Goal: Communication & Community: Answer question/provide support

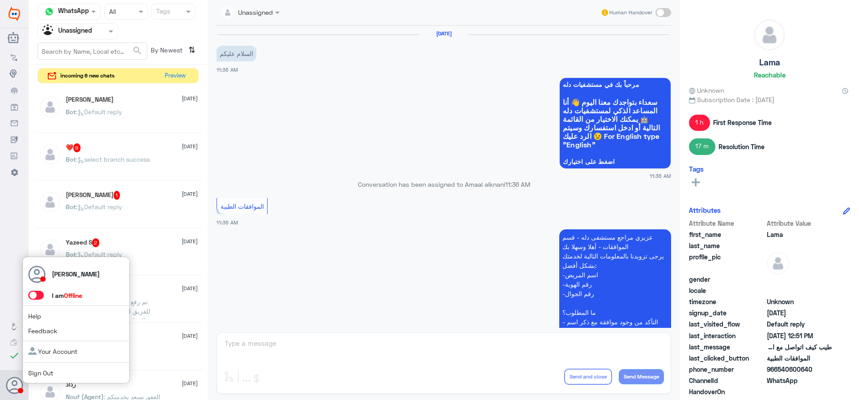
scroll to position [382, 0]
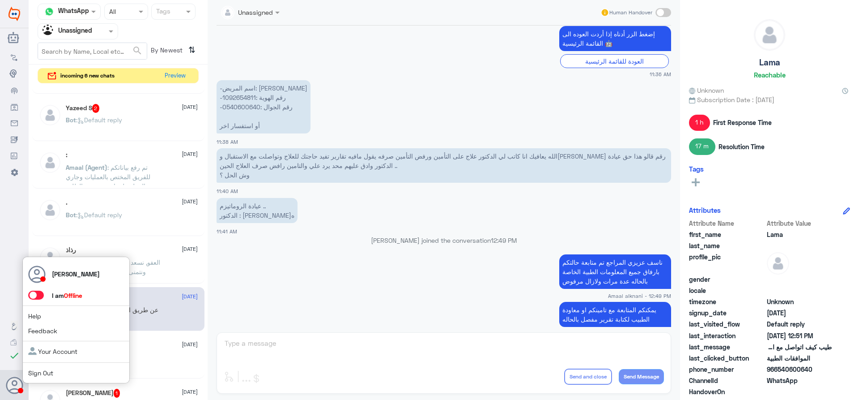
click at [41, 295] on span at bounding box center [36, 294] width 16 height 9
click at [0, 0] on input "checkbox" at bounding box center [0, 0] width 0 height 0
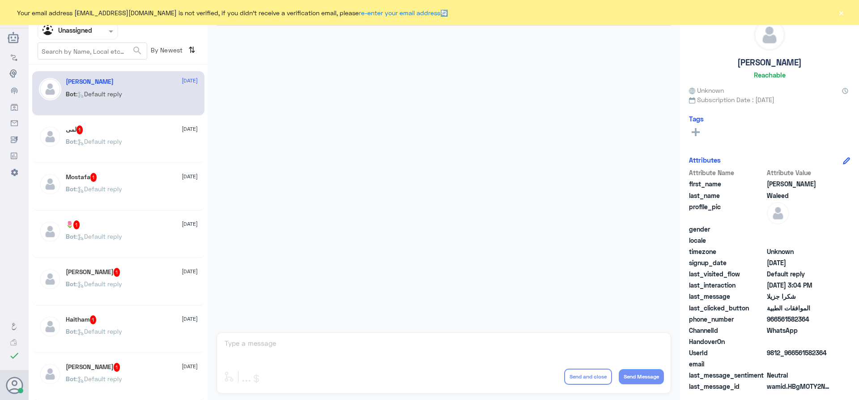
click at [112, 36] on span at bounding box center [111, 30] width 11 height 9
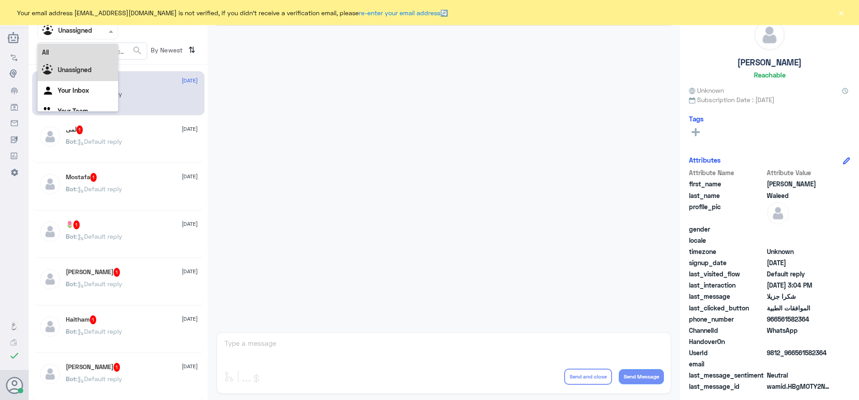
click at [81, 50] on div "All" at bounding box center [78, 52] width 81 height 17
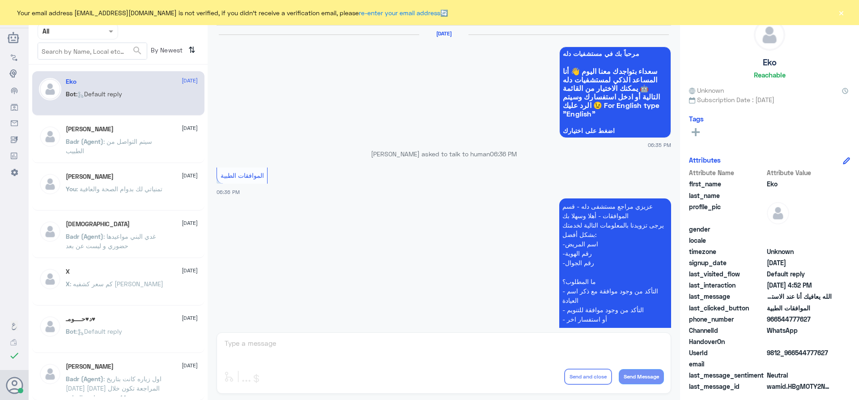
scroll to position [878, 0]
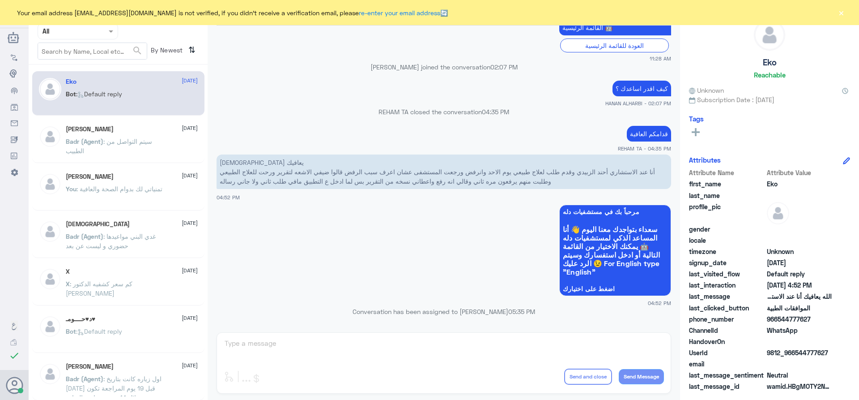
click at [843, 14] on button "×" at bounding box center [841, 12] width 9 height 9
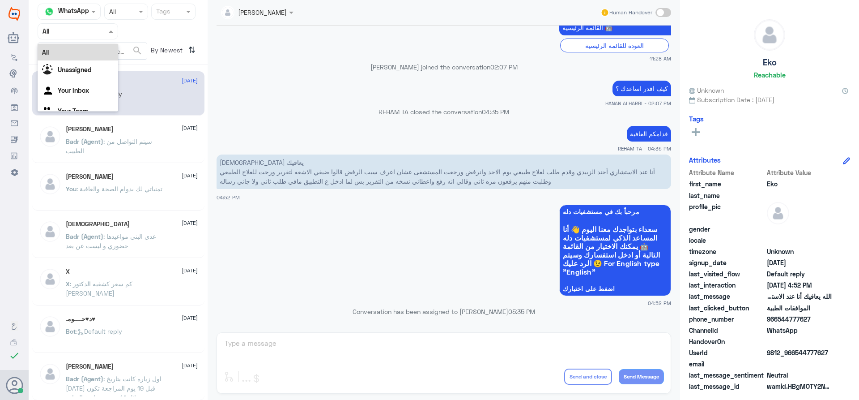
click at [114, 30] on span at bounding box center [111, 30] width 11 height 9
click at [94, 70] on div "Unassigned" at bounding box center [78, 70] width 81 height 21
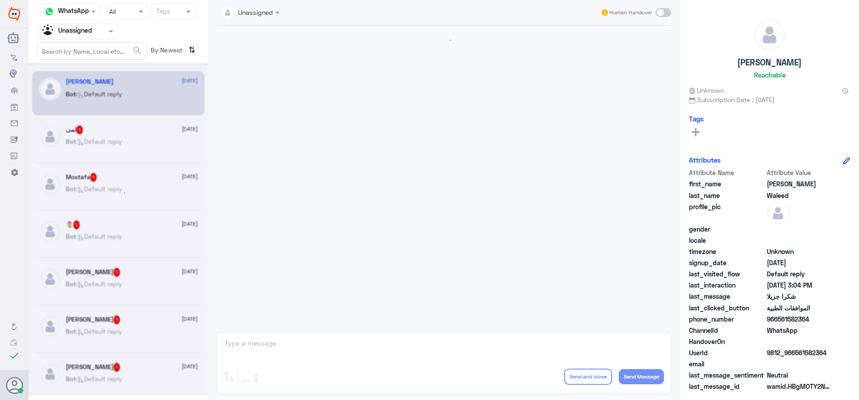
scroll to position [420, 0]
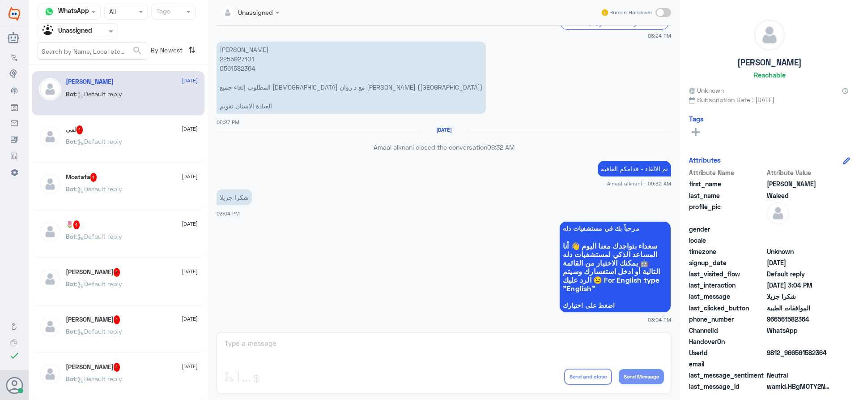
click at [122, 143] on span ": Default reply" at bounding box center [99, 141] width 46 height 8
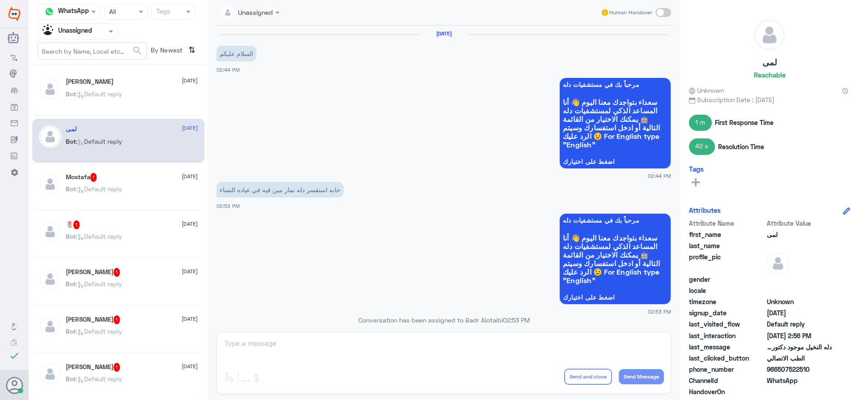
scroll to position [381, 0]
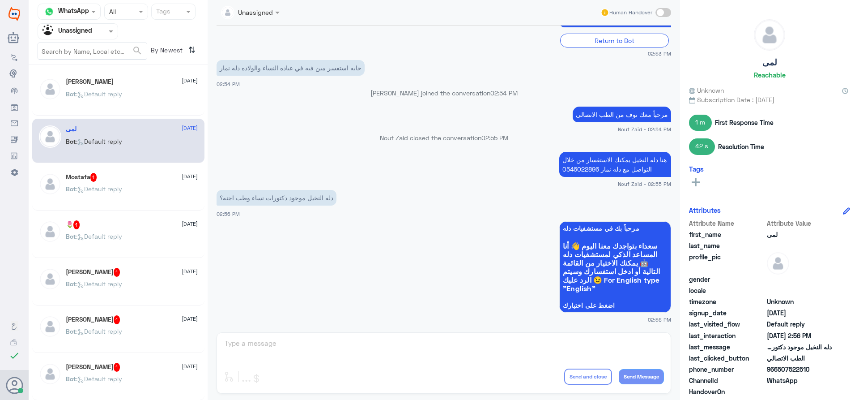
click at [151, 183] on div "Mostafa 1 13 August Bot : Default reply" at bounding box center [132, 190] width 132 height 34
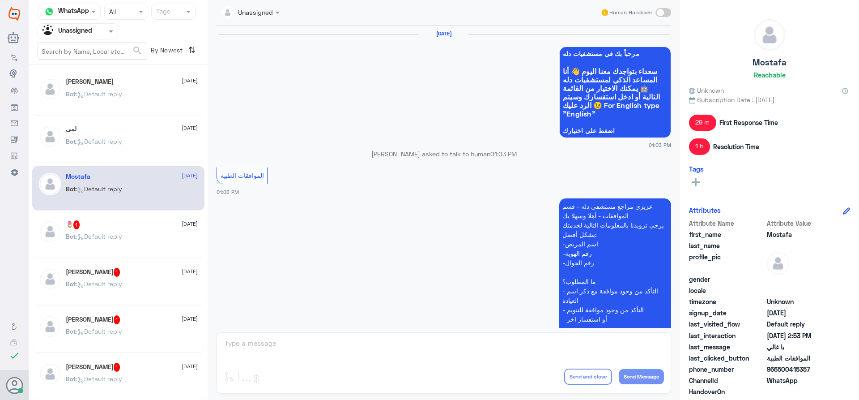
scroll to position [741, 0]
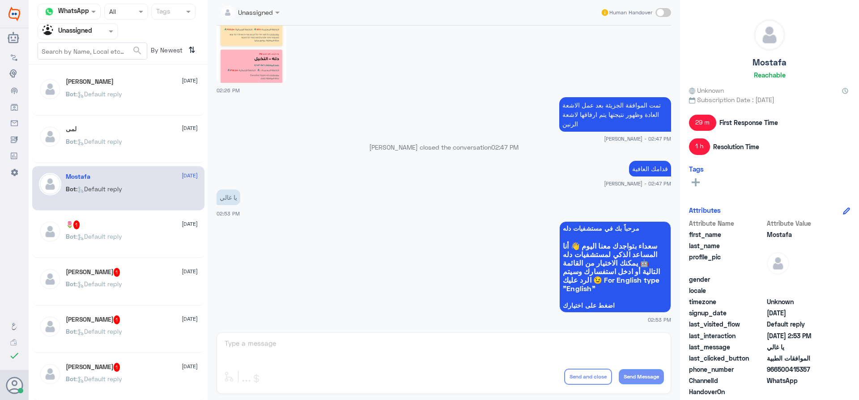
click at [137, 224] on div "🌷 1 13 August" at bounding box center [132, 224] width 132 height 9
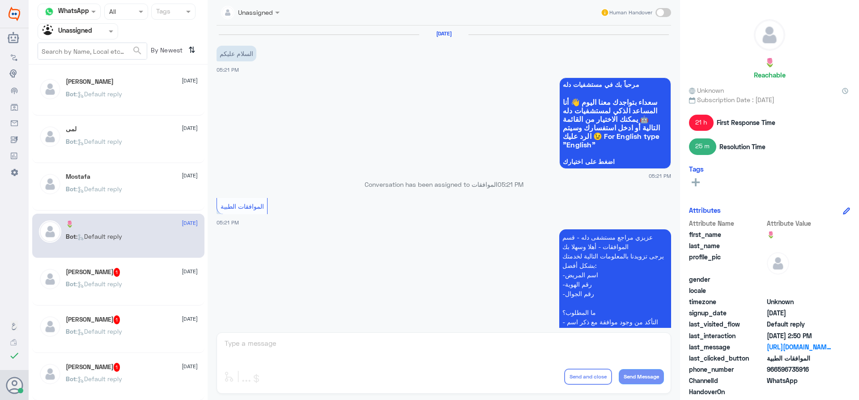
scroll to position [443, 0]
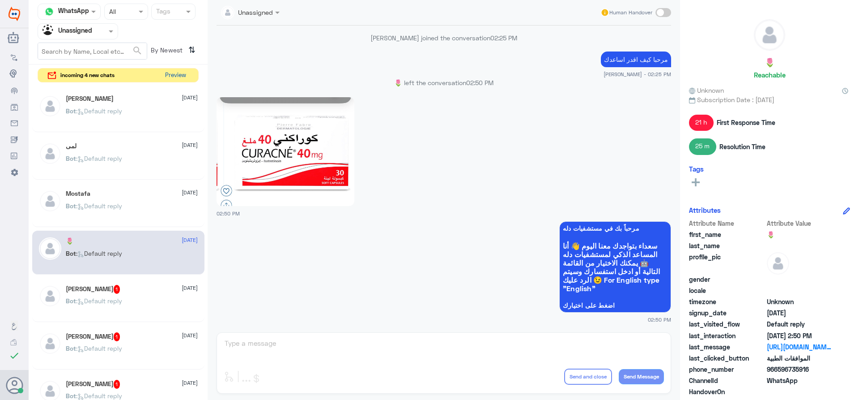
click at [174, 71] on button "Preview" at bounding box center [176, 75] width 28 height 14
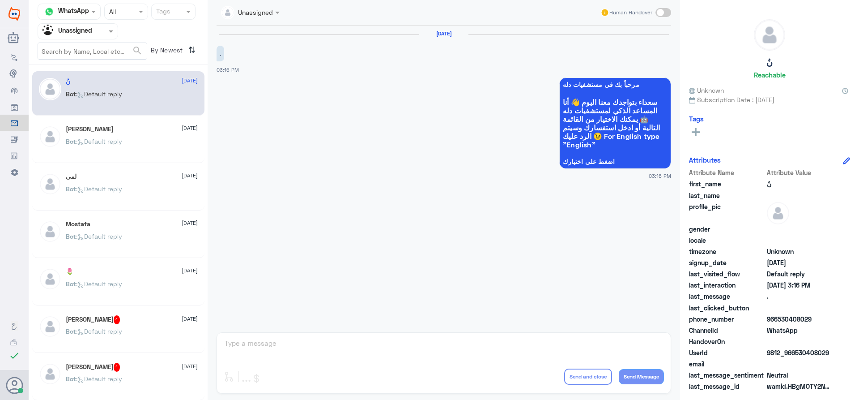
click at [110, 28] on span at bounding box center [111, 30] width 11 height 9
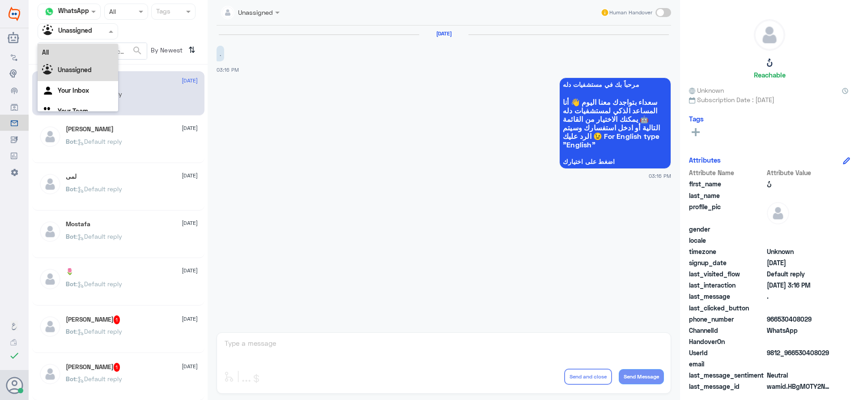
click at [99, 53] on div "All" at bounding box center [78, 52] width 81 height 17
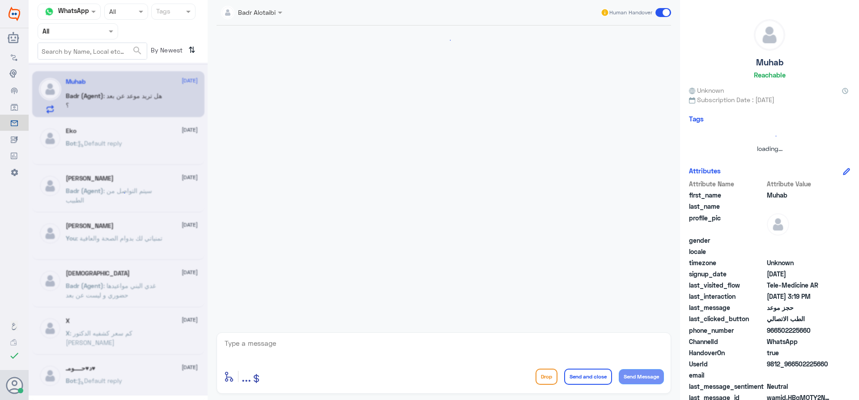
scroll to position [230, 0]
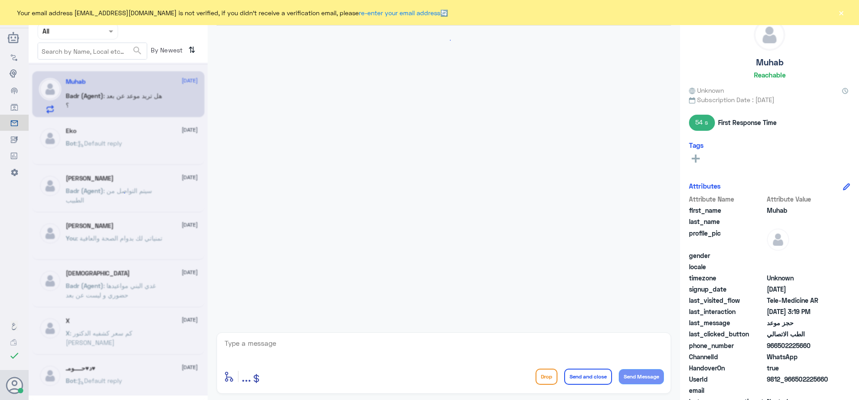
scroll to position [230, 0]
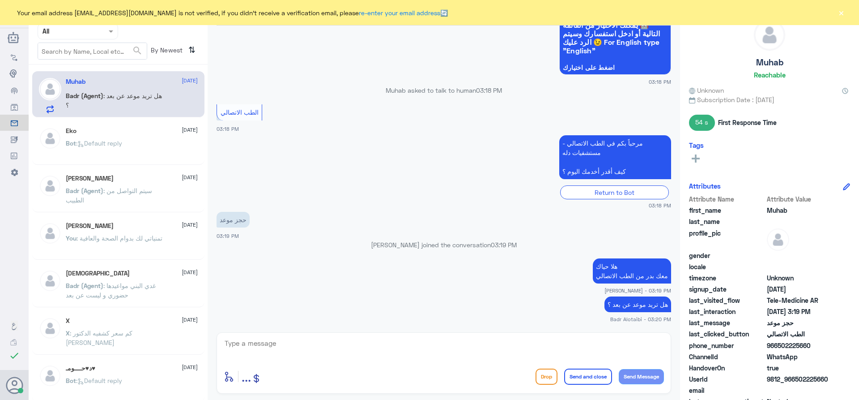
click at [844, 13] on button "×" at bounding box center [841, 12] width 9 height 9
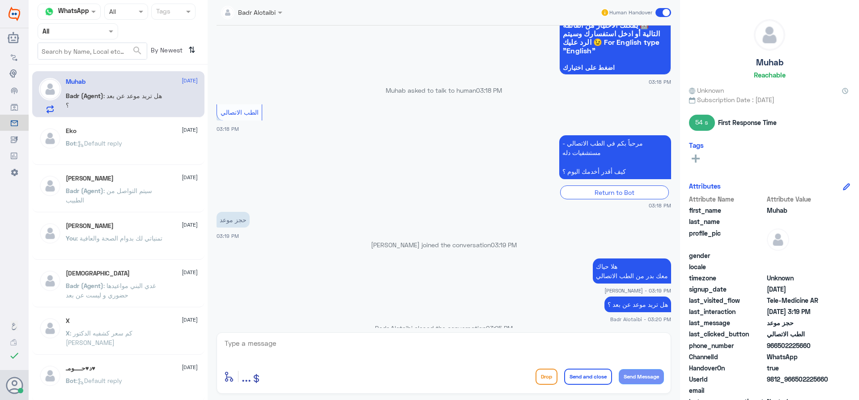
scroll to position [246, 0]
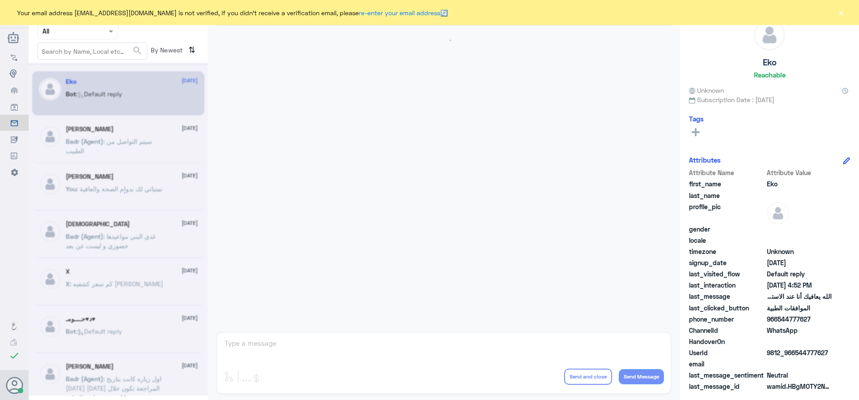
scroll to position [878, 0]
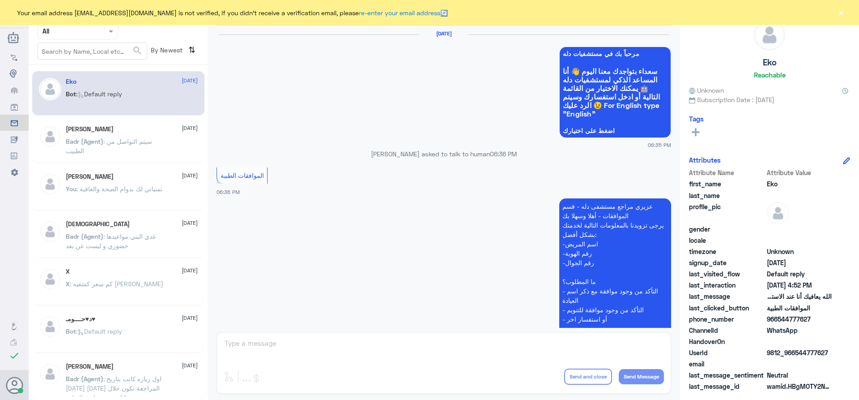
scroll to position [878, 0]
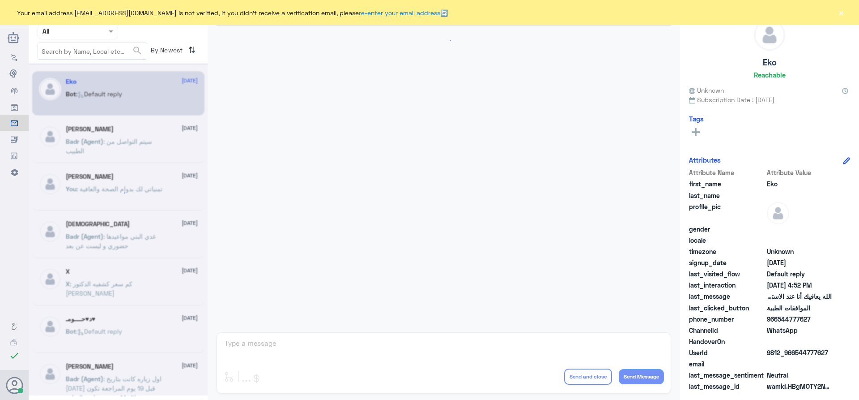
scroll to position [878, 0]
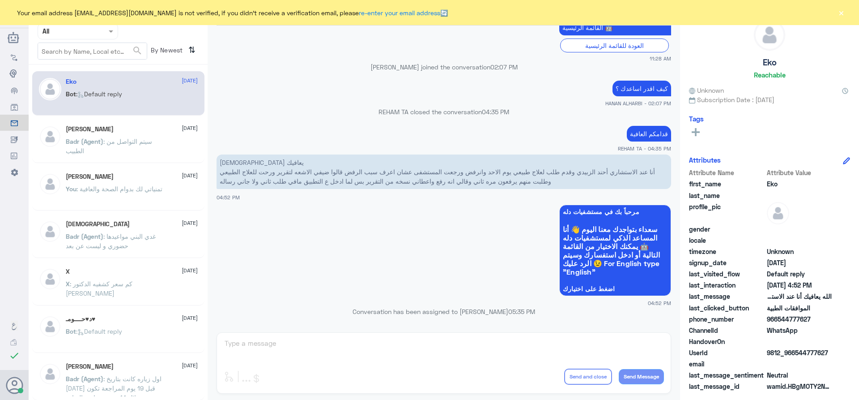
click at [112, 35] on span at bounding box center [111, 30] width 11 height 9
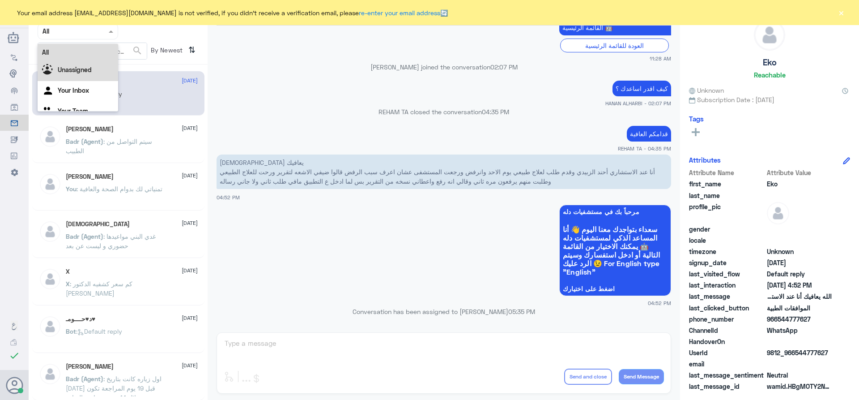
click at [106, 70] on div "Unassigned" at bounding box center [78, 70] width 81 height 21
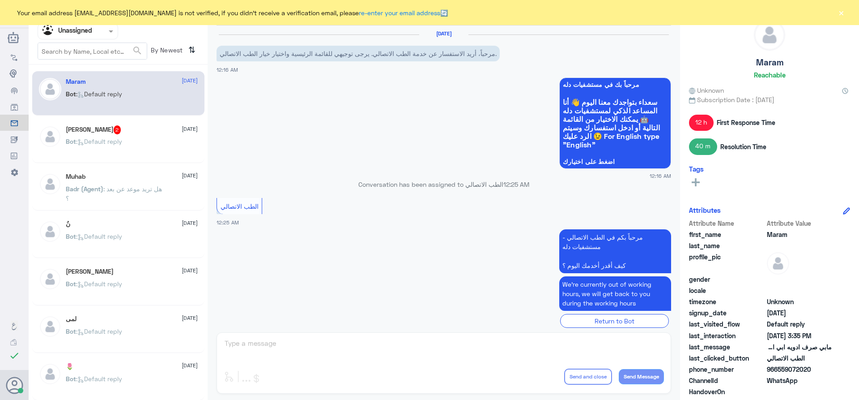
scroll to position [339, 0]
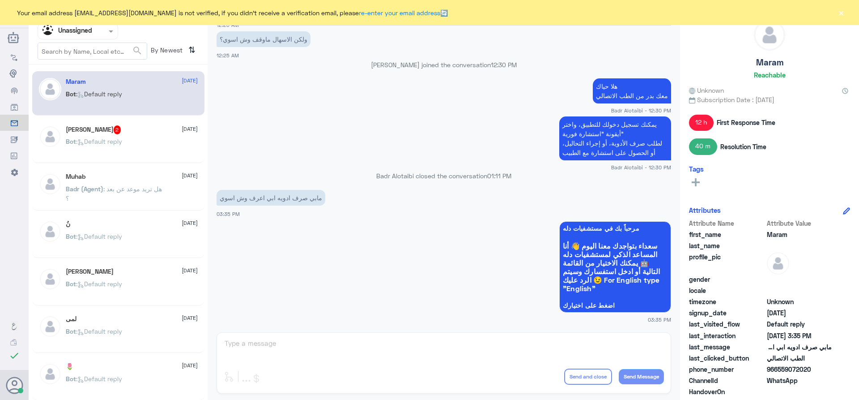
click at [149, 137] on div "Mohammed 2 13 August Bot : Default reply" at bounding box center [132, 142] width 132 height 34
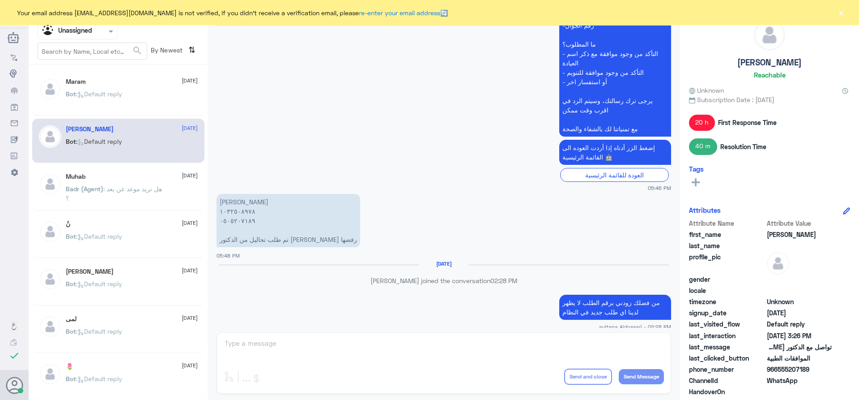
scroll to position [400, 0]
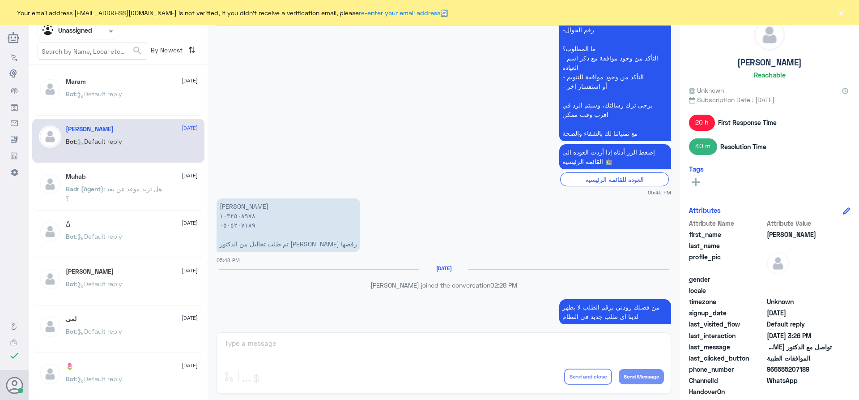
click at [167, 177] on div "Muhab 13 August" at bounding box center [132, 177] width 132 height 8
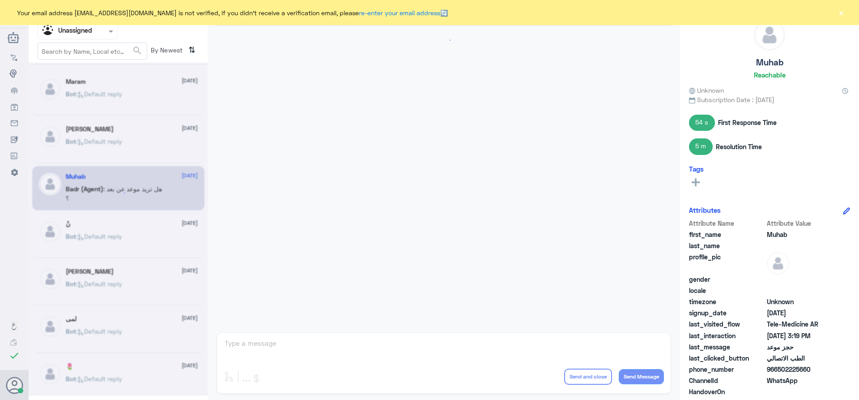
scroll to position [246, 0]
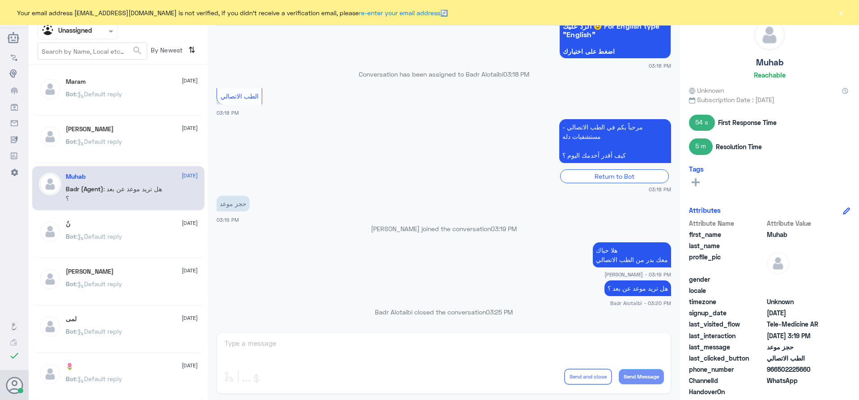
click at [157, 233] on div "نُ 13 August Bot : Default reply" at bounding box center [132, 237] width 132 height 34
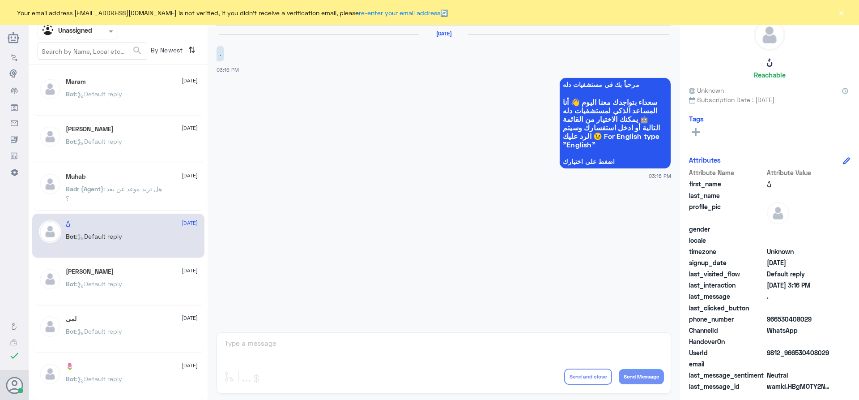
click at [150, 273] on div "Mohammad Waleed 13 August" at bounding box center [132, 272] width 132 height 8
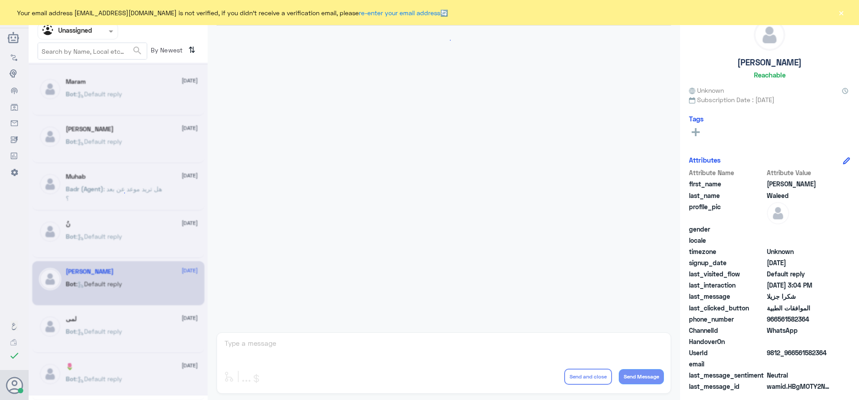
scroll to position [420, 0]
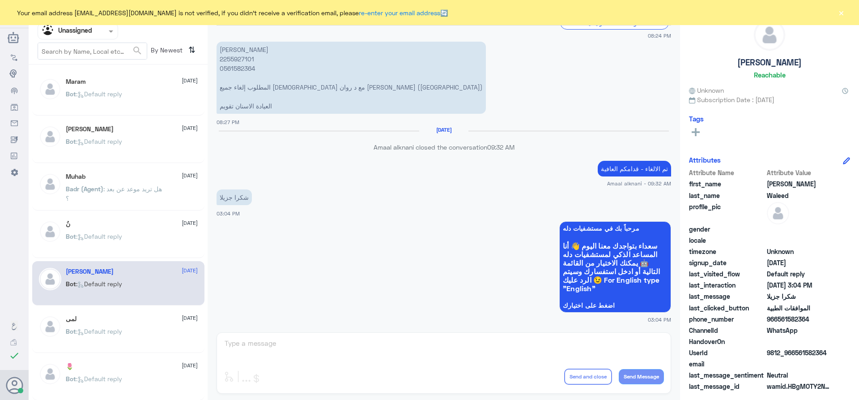
click at [152, 315] on div "لمى 13 August" at bounding box center [132, 319] width 132 height 8
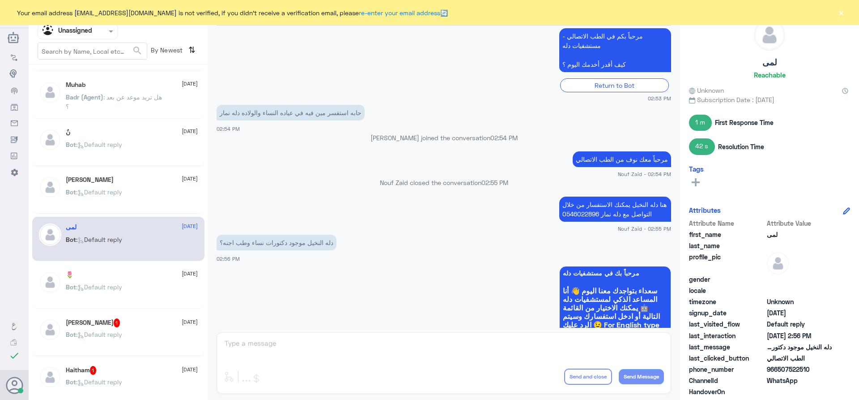
scroll to position [134, 0]
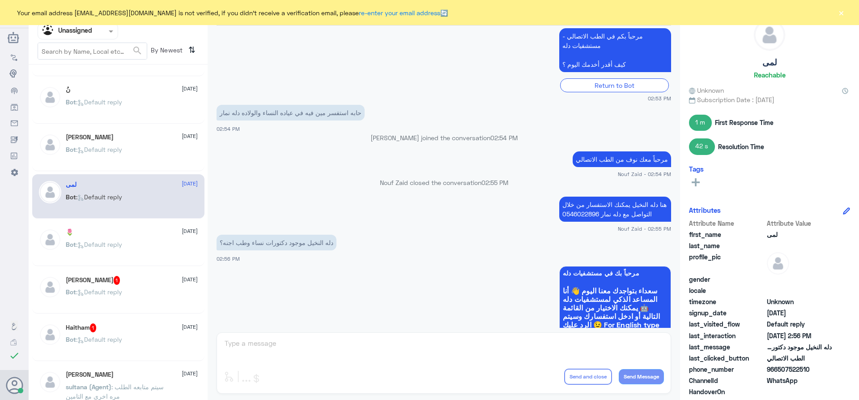
click at [144, 288] on div "ندى خياط 1 13 August Bot : Default reply" at bounding box center [132, 293] width 132 height 34
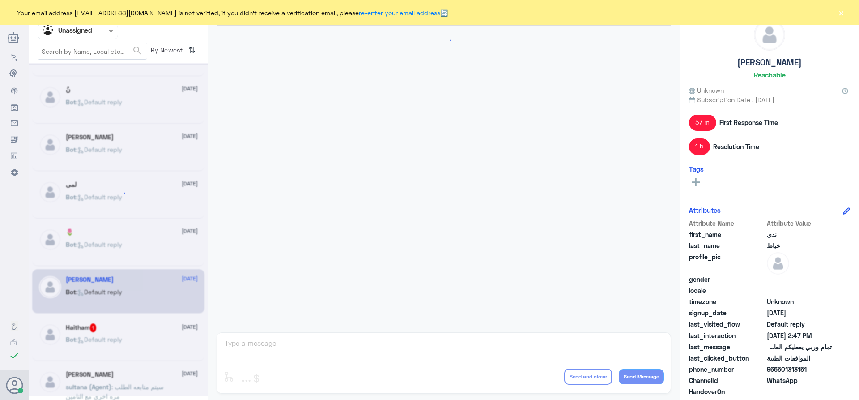
scroll to position [375, 0]
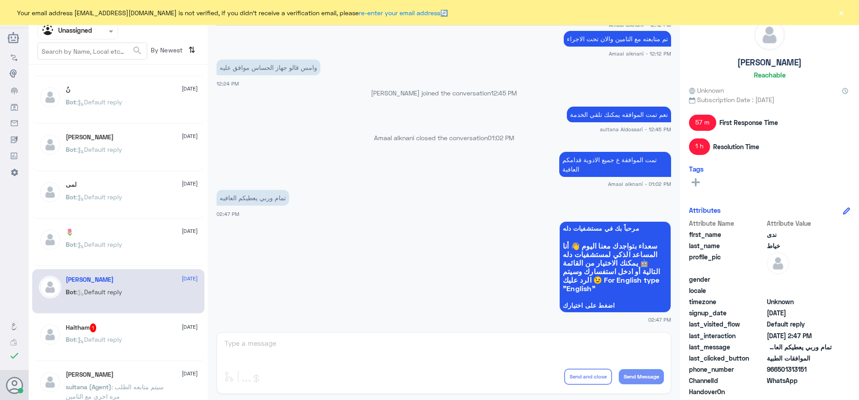
click at [155, 335] on div "Haitham 1 13 August Bot : Default reply" at bounding box center [132, 340] width 132 height 34
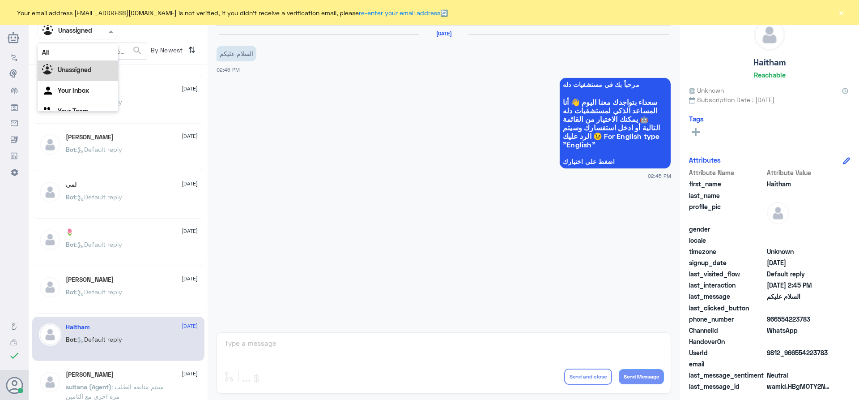
click at [115, 32] on span at bounding box center [111, 30] width 11 height 9
click at [79, 51] on div "All" at bounding box center [78, 52] width 81 height 17
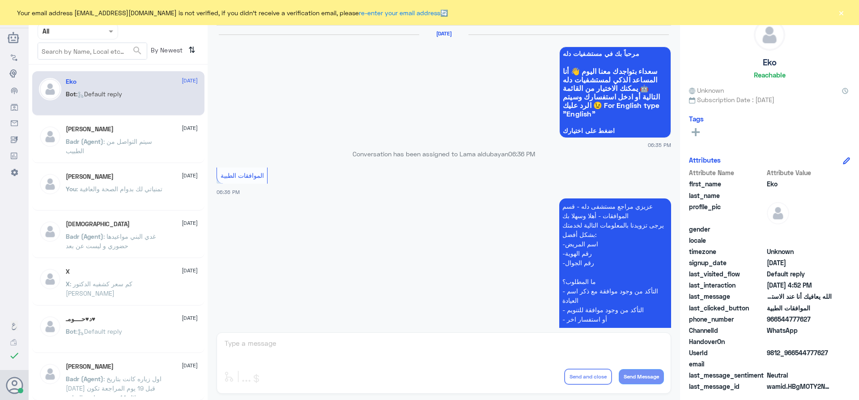
scroll to position [878, 0]
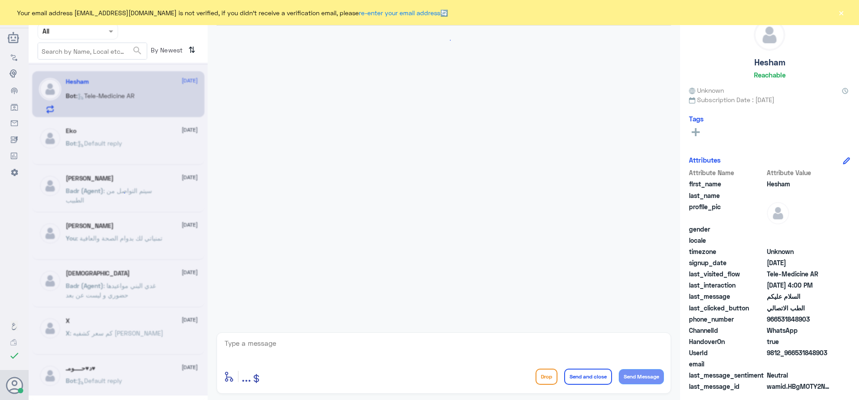
scroll to position [290, 0]
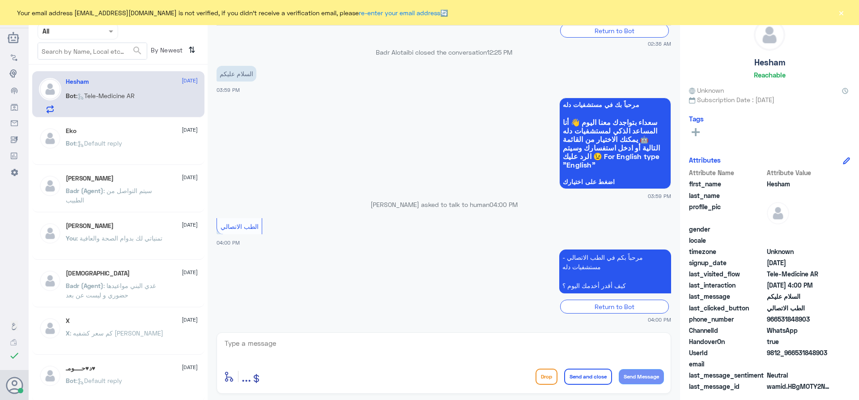
click at [393, 337] on textarea at bounding box center [444, 348] width 440 height 22
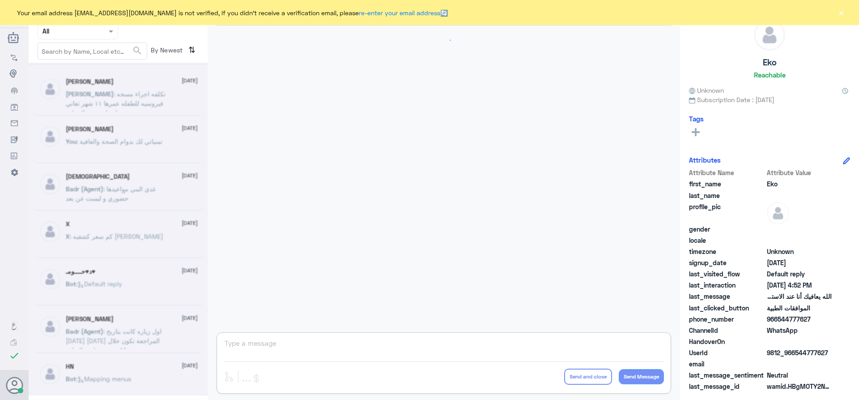
scroll to position [878, 0]
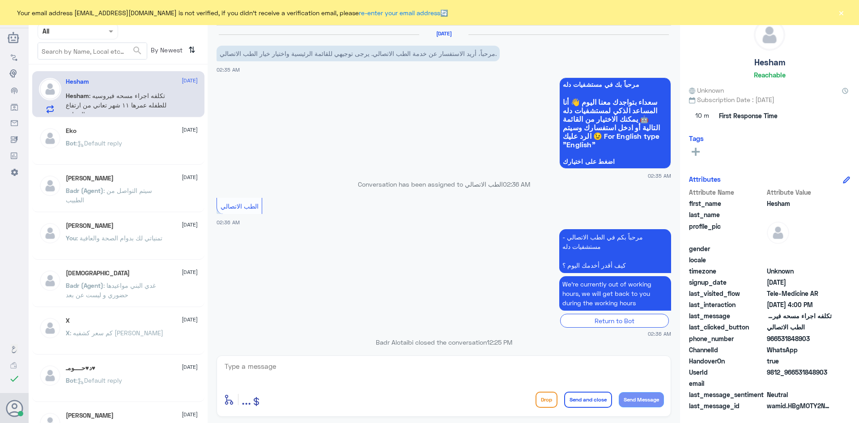
scroll to position [298, 0]
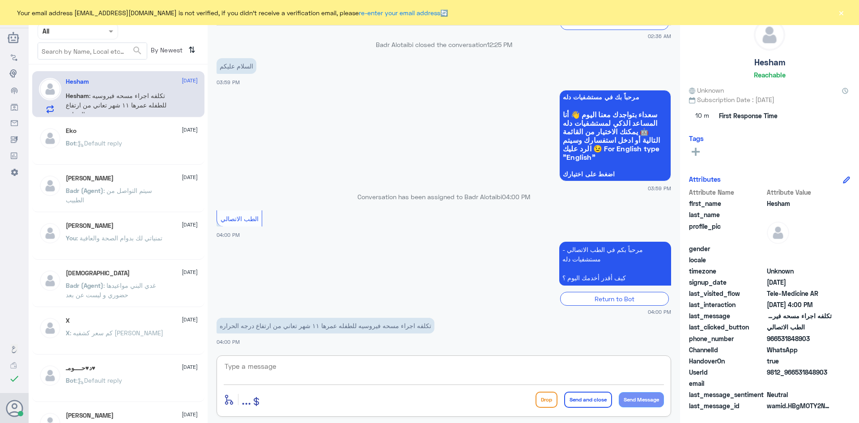
click at [350, 377] on textarea at bounding box center [444, 371] width 440 height 22
paste textarea "مرحبا معك عبدالكريم من الطب الاتصالي"
type textarea "مرحبا معك عبدالكريم من الطب الاتصالي"
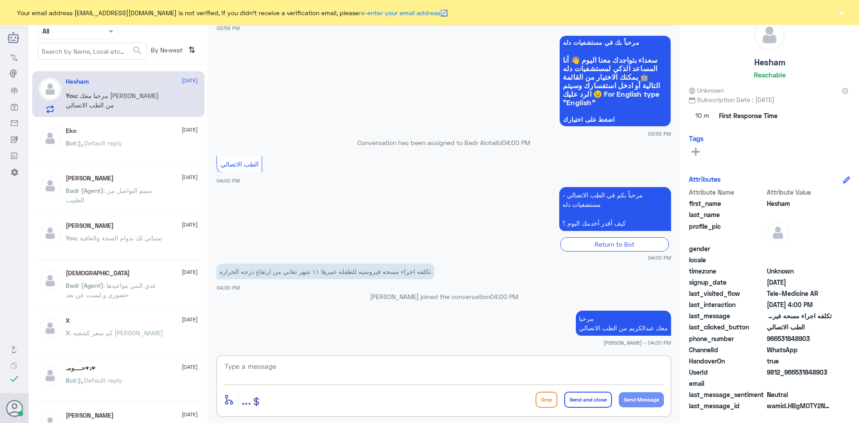
scroll to position [336, 0]
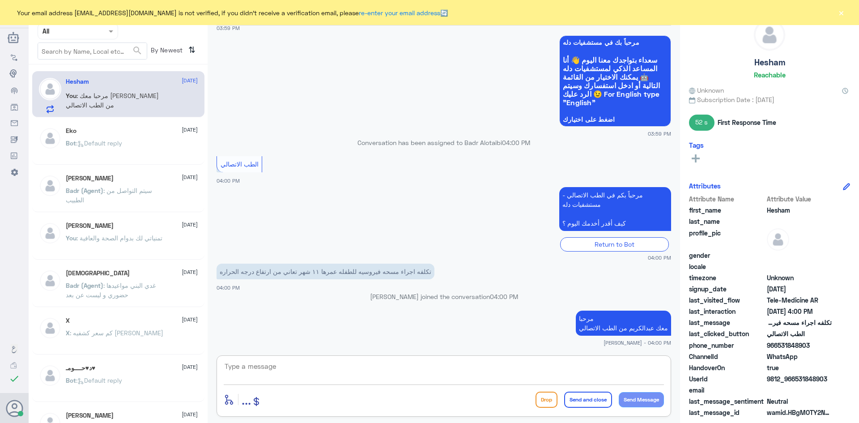
click at [841, 9] on button "×" at bounding box center [841, 12] width 9 height 9
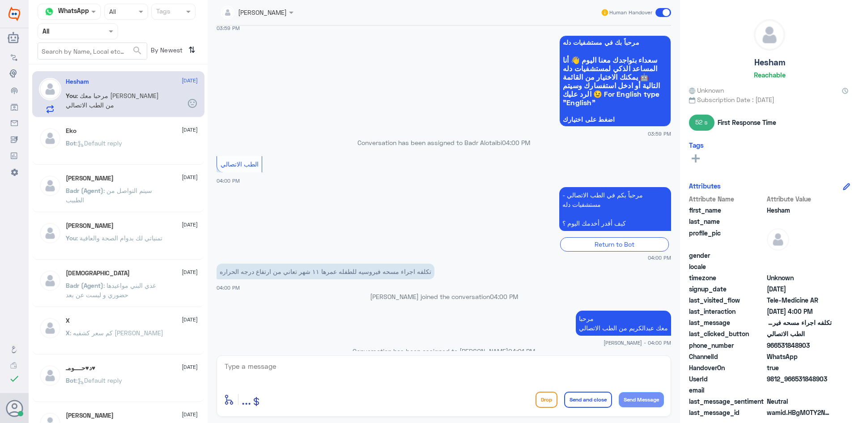
scroll to position [352, 0]
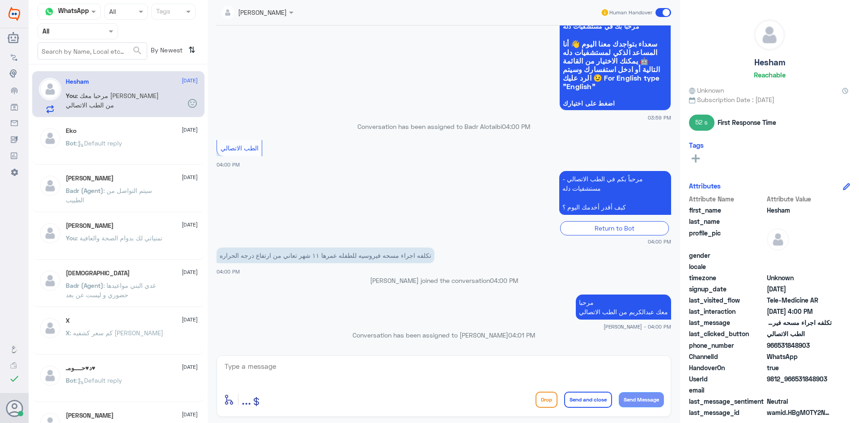
click at [399, 375] on textarea at bounding box center [444, 371] width 440 height 22
type textarea "j"
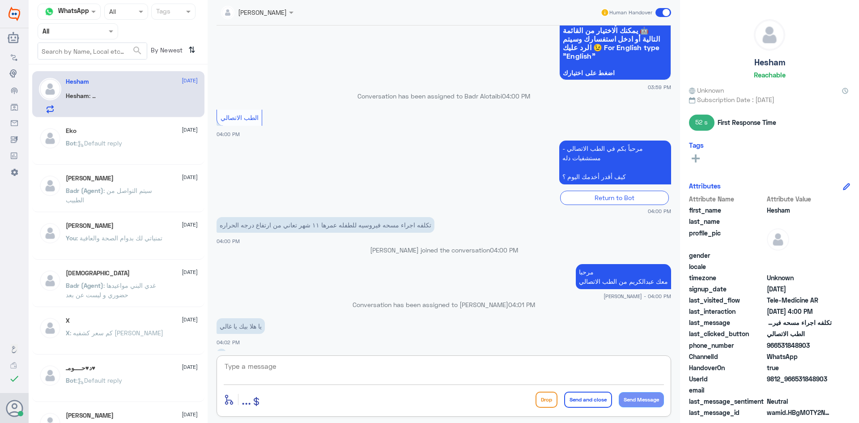
scroll to position [413, 0]
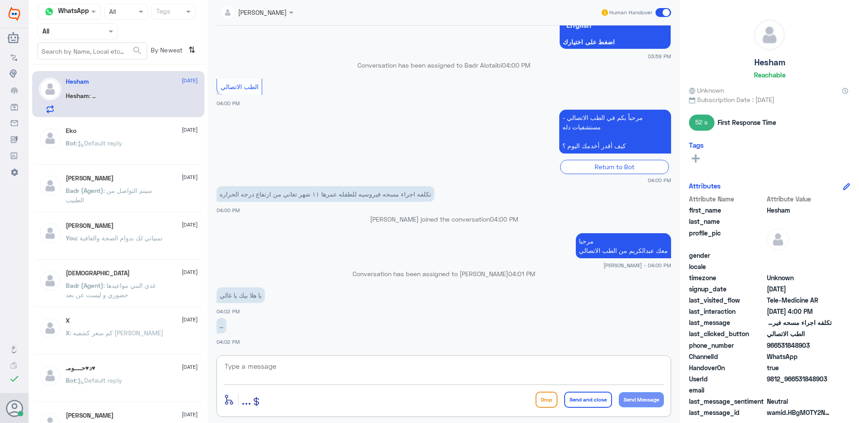
type textarea "j"
click at [343, 364] on textarea at bounding box center [444, 371] width 440 height 22
type textarea "تختلف اسعار المسحات الفيروسية على حسب تشخيص الطبيب"
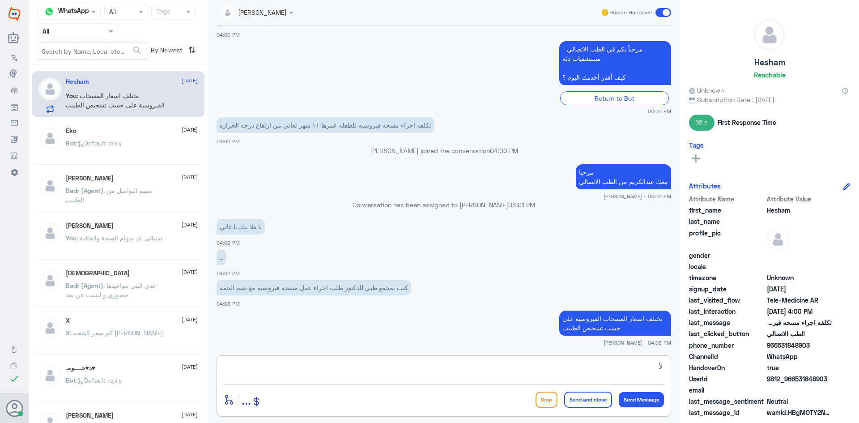
type textarea "ل"
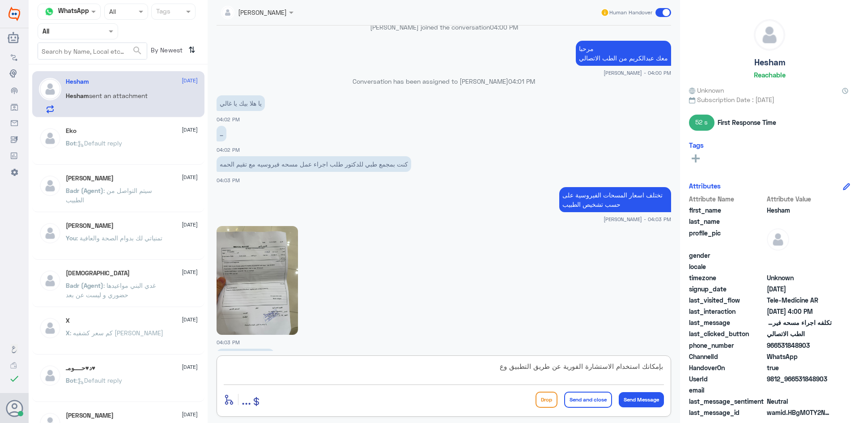
scroll to position [605, 0]
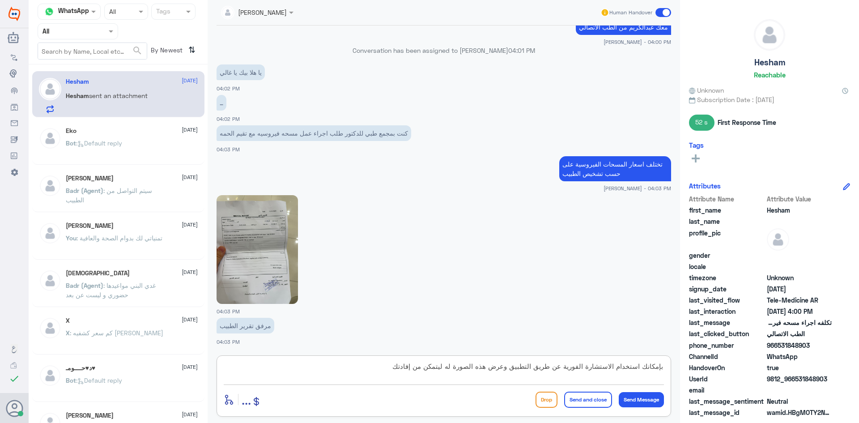
type textarea "بإمكانك استخدام الاستشارة الفورية عن طريق التطبيق وعرض هذه الصورة له ليتمكن من …"
click at [250, 268] on img at bounding box center [257, 249] width 81 height 109
drag, startPoint x: 386, startPoint y: 368, endPoint x: 700, endPoint y: 363, distance: 313.7
click at [700, 363] on div "Channel WhatsApp Status × All Tags Agent Filter All search By Newest ⇅ Hesham 1…" at bounding box center [444, 212] width 830 height 425
type textarea "ب"
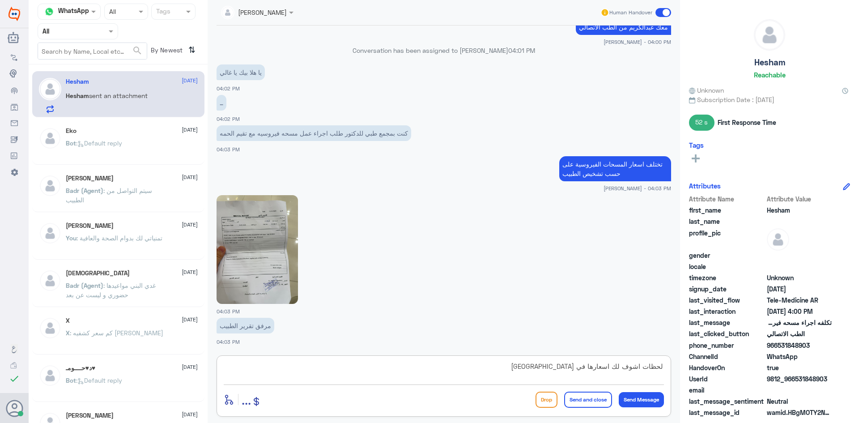
type textarea "لحظات اشوف لك اسعارها في مستشفى دله"
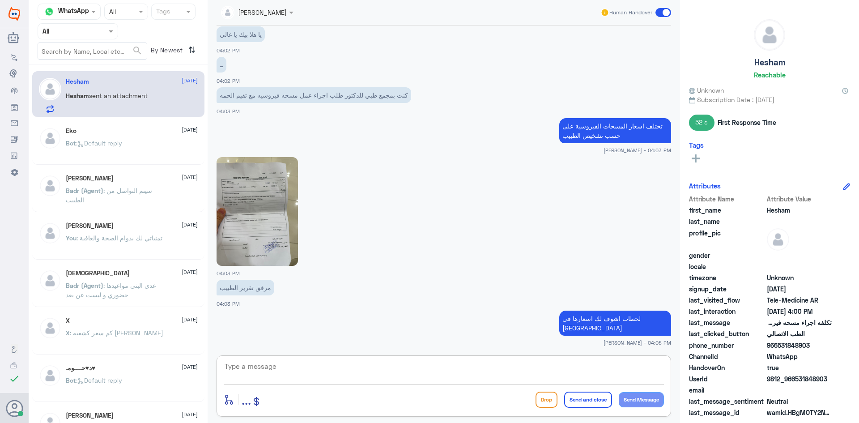
click at [364, 363] on textarea at bounding box center [444, 371] width 440 height 22
type textarea ";"
type textarea "كاش والا على التأمين ؟"
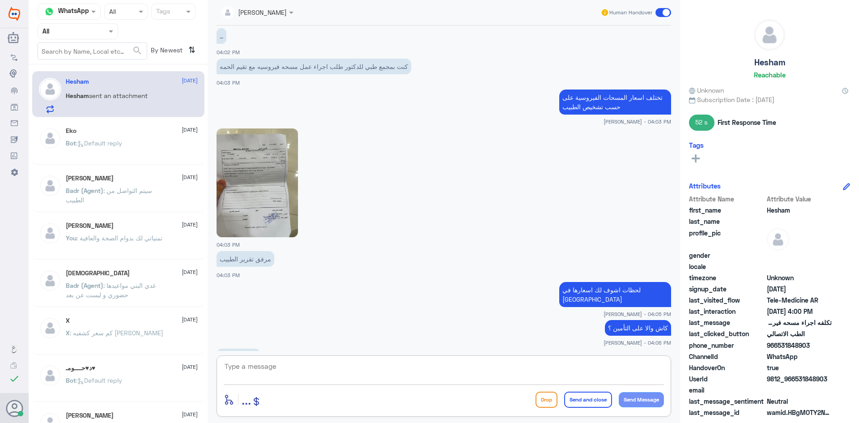
scroll to position [702, 0]
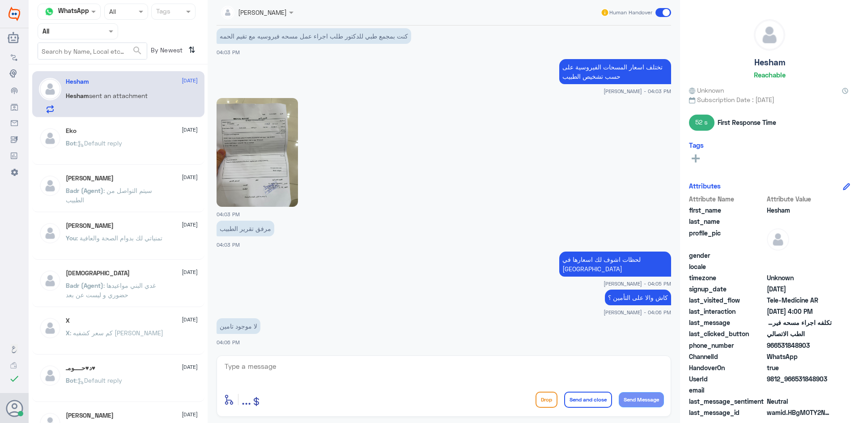
click at [278, 160] on img at bounding box center [257, 152] width 81 height 109
click at [273, 366] on textarea at bounding box center [444, 371] width 440 height 22
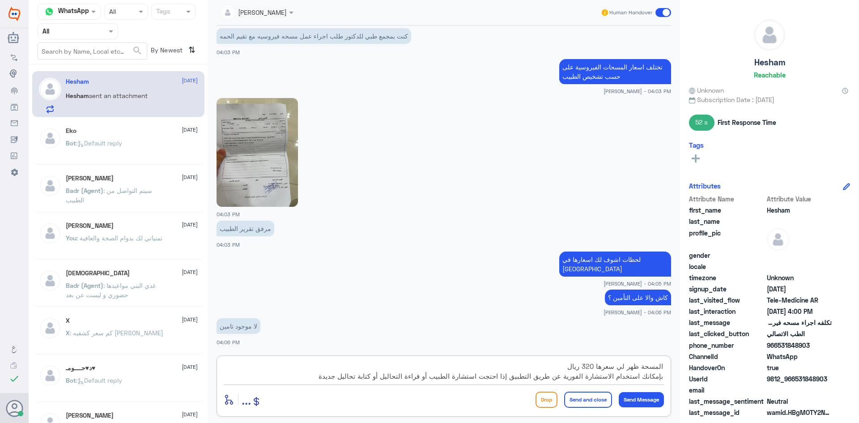
type textarea "المسحة ظهر لي سعرها 320 ريال بإمكانك استخدام الاستشارة الفورية عن طريق التطبيق …"
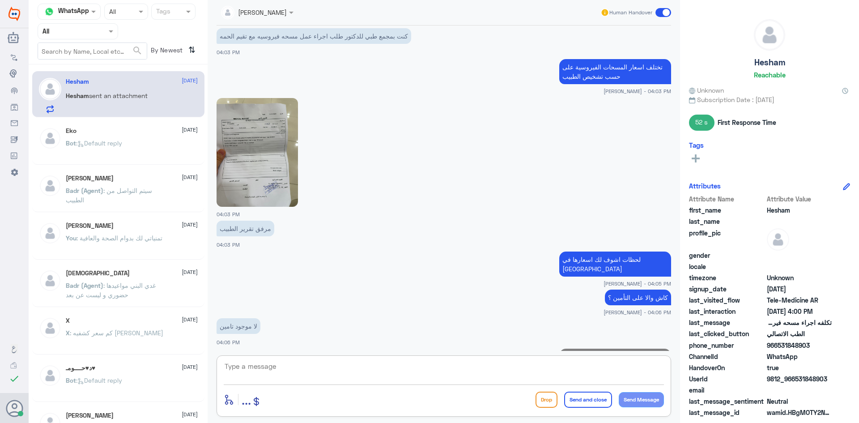
scroll to position [759, 0]
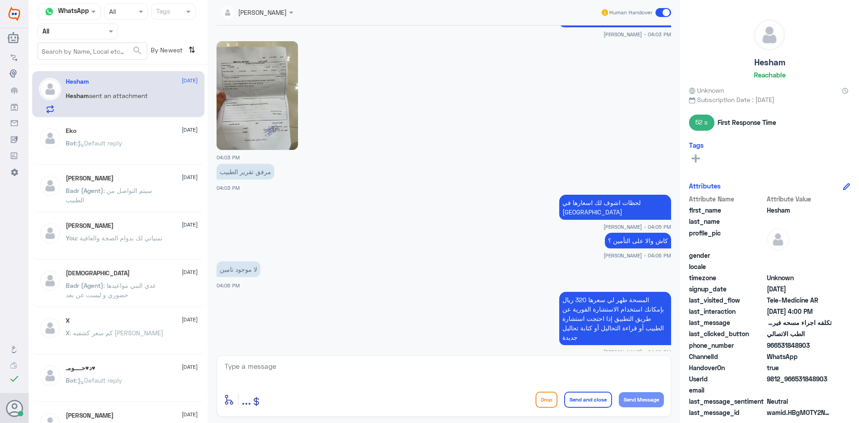
drag, startPoint x: 830, startPoint y: 378, endPoint x: 795, endPoint y: 381, distance: 34.6
click at [795, 381] on span "9812_966531848903" at bounding box center [799, 378] width 65 height 9
copy span "531848903"
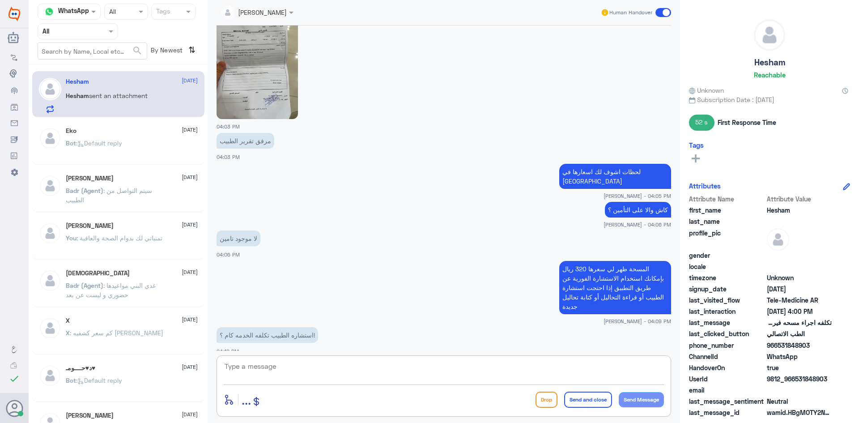
click at [354, 372] on textarea at bounding box center [444, 371] width 440 height 22
type textarea "ثواني اشوف تغطية تأمينك"
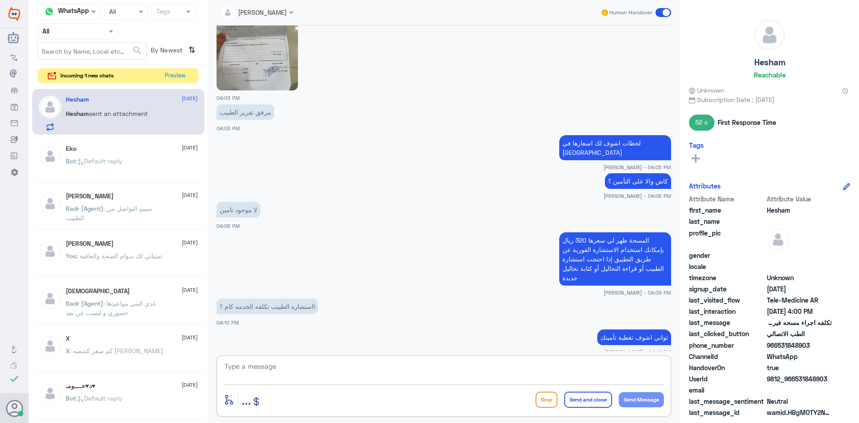
scroll to position [849, 0]
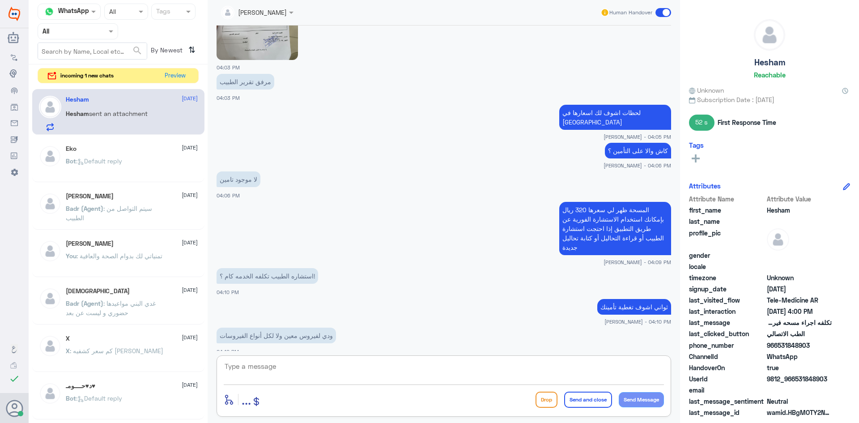
click at [390, 363] on textarea at bounding box center [444, 371] width 440 height 22
type textarea "ب"
type textarea "اعتذر منك على التأخير"
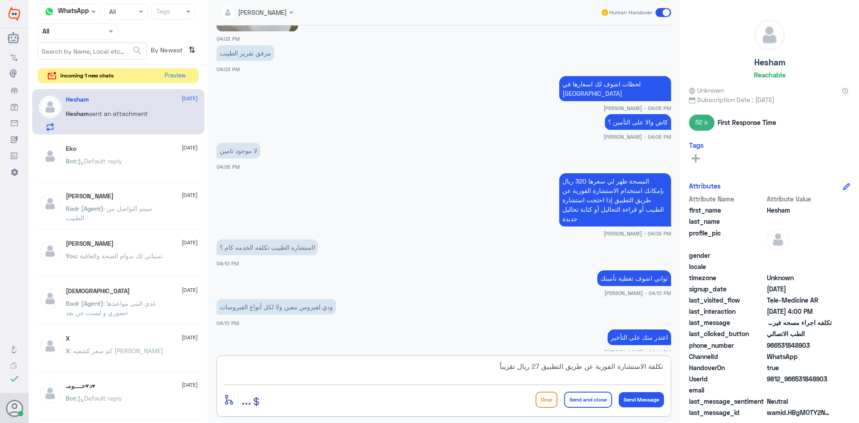
type textarea "تكلفة الاستشارة الفورية عن طريق التطبيق 27 ريال تقريباً"
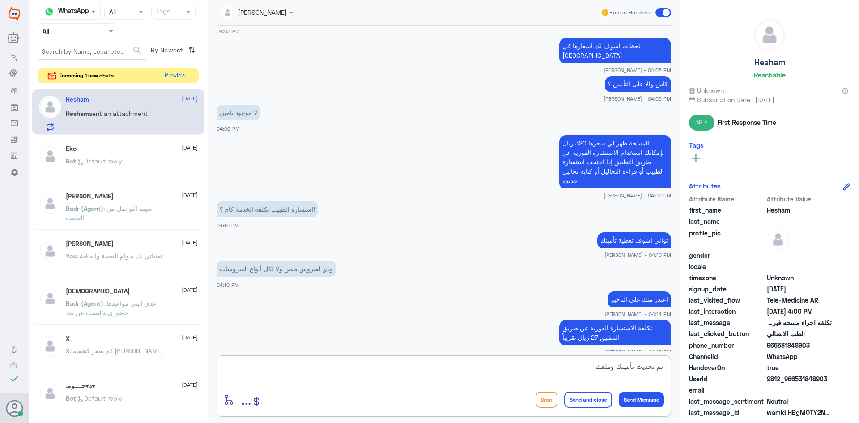
type textarea "تم تحديث تأمينك وملفك"
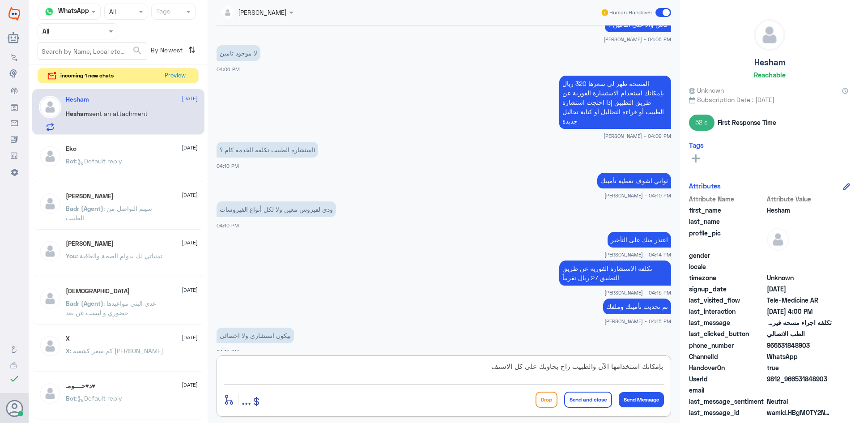
scroll to position [1006, 0]
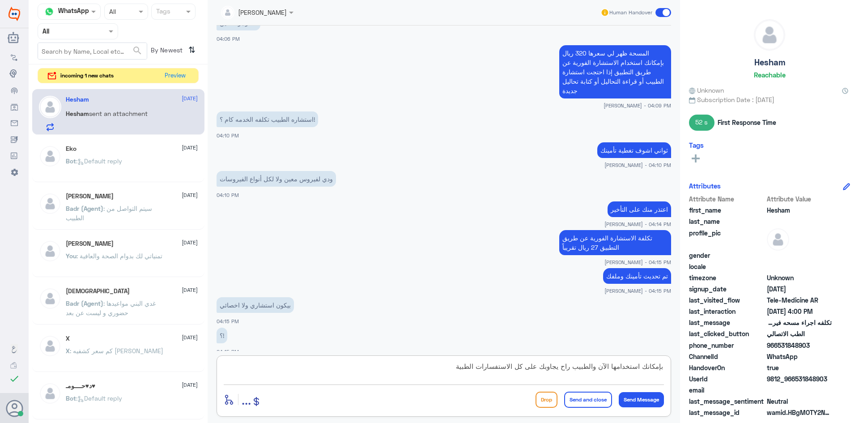
type textarea "بإمكانك استخدامها الآن والطبيب راح يجاوبك على كل الاستفسارات الطبية"
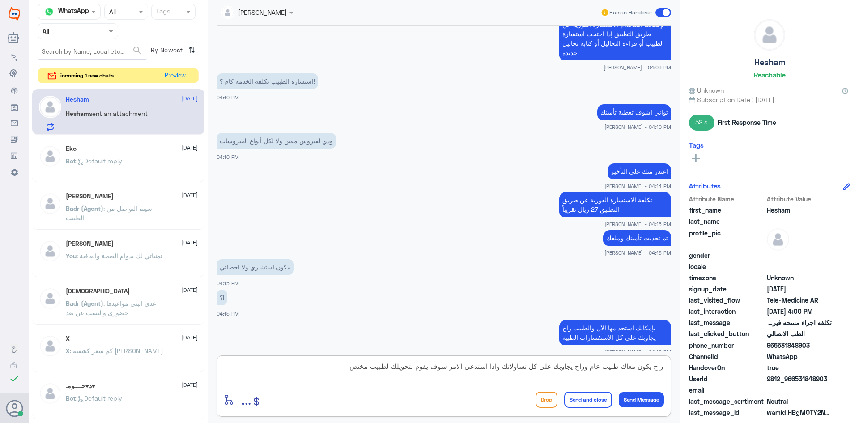
type textarea "راح يكون معاك طبيب عام وراح يجاوبك على كل تساؤلاتك واذا استدعى الامر سوف يقوم ب…"
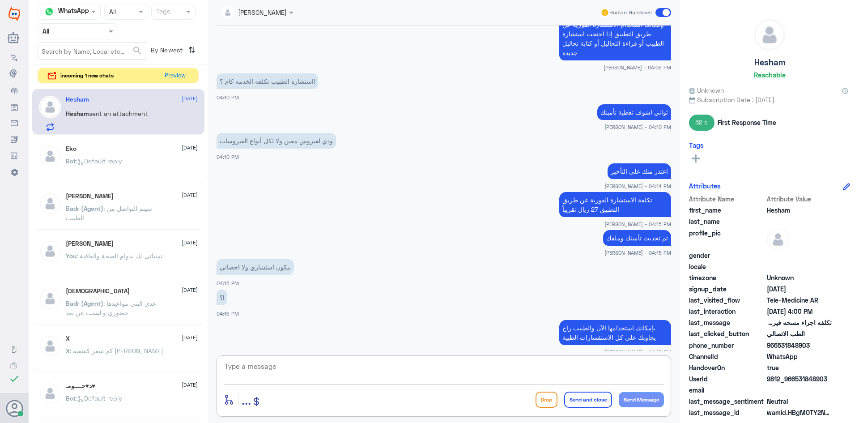
scroll to position [1092, 0]
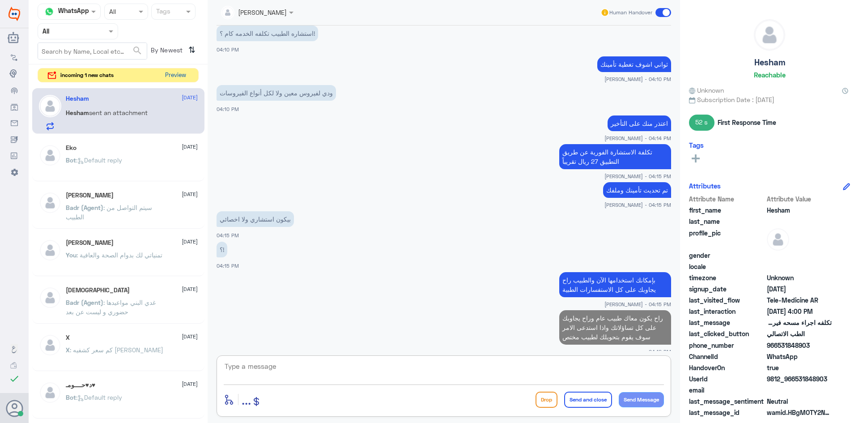
click at [171, 75] on button "Preview" at bounding box center [176, 75] width 28 height 14
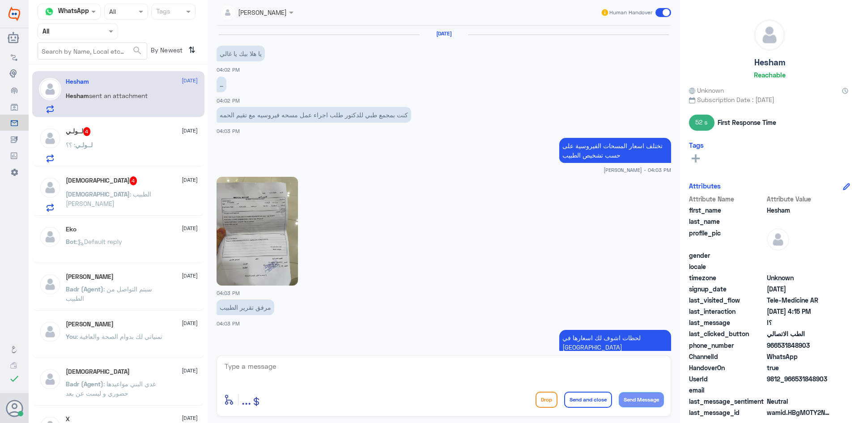
scroll to position [515, 0]
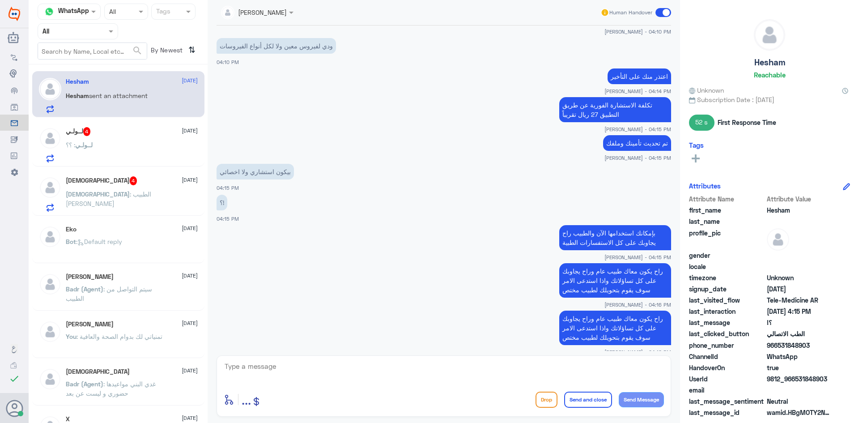
click at [146, 143] on div "لــولـي : ؟؟" at bounding box center [132, 152] width 132 height 20
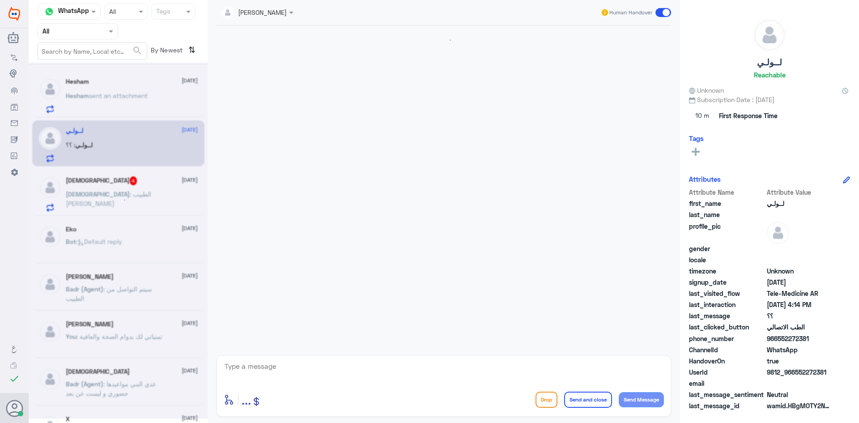
scroll to position [18, 0]
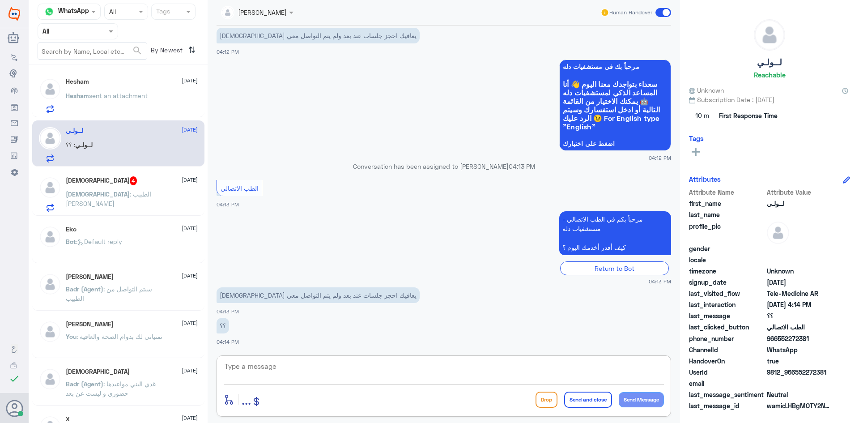
click at [318, 363] on textarea at bounding box center [444, 371] width 440 height 22
paste textarea "مرحبا معك عبدالكريم من الطب الاتصالي"
type textarea "مرحبا معك عبدالكريم من الطب الاتصالي"
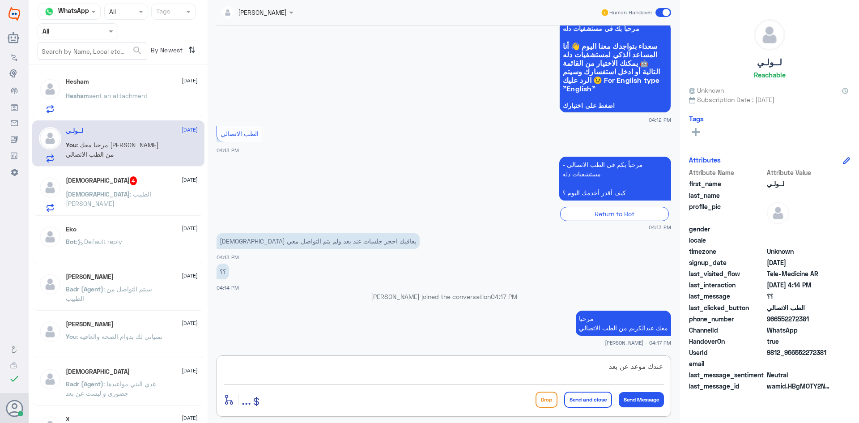
type textarea "عندك موعد عن بعد ؟"
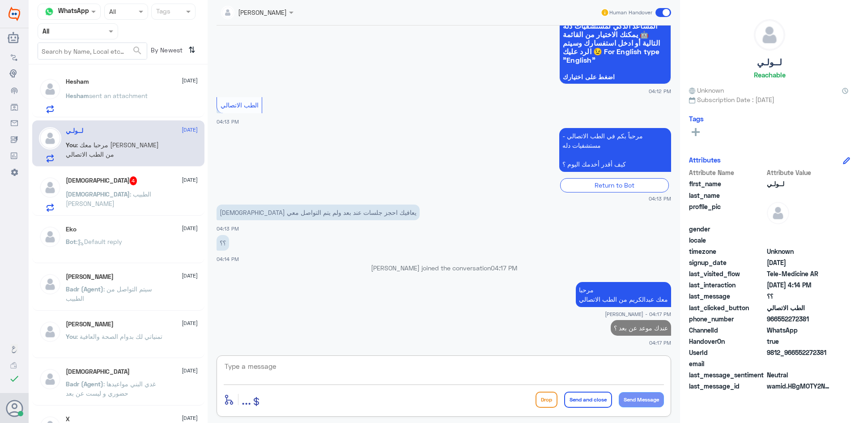
click at [146, 188] on div "سبحان الله 4 13 August سبحان : الطبيب ابراهيم الجاسر" at bounding box center [132, 193] width 132 height 35
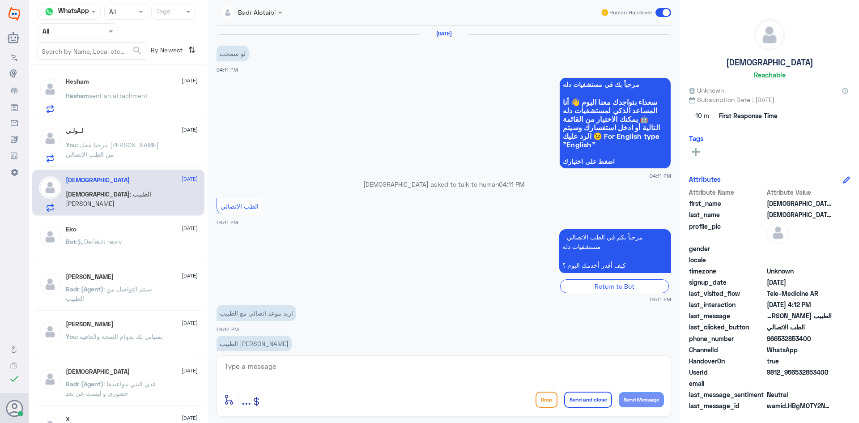
scroll to position [18, 0]
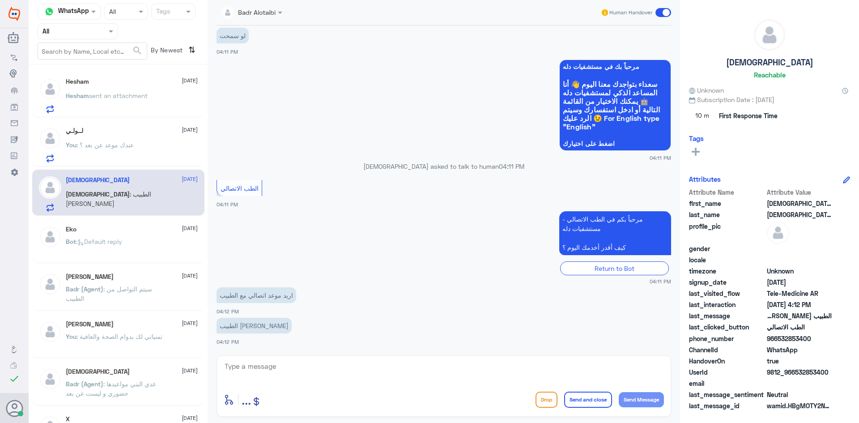
click at [295, 367] on textarea at bounding box center [444, 371] width 440 height 22
paste textarea "مرحبا معك عبدالكريم من الطب الاتصالي"
type textarea "مرحبا معك عبدالكريم من الطب الاتصالي"
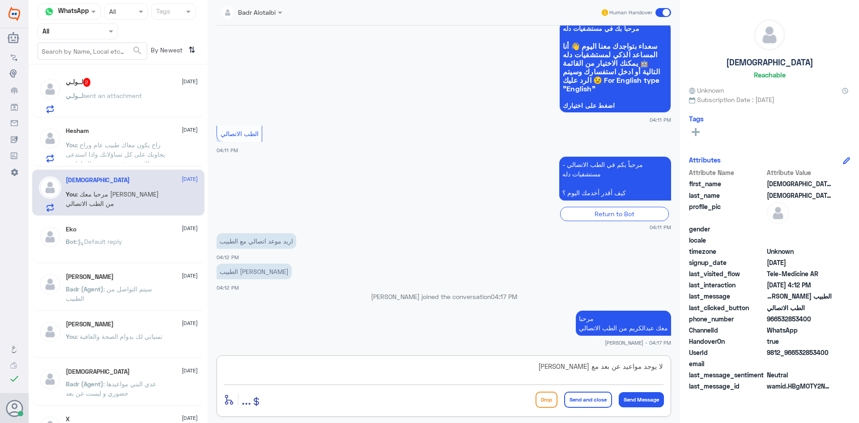
type textarea "لا يوجد مواعيد عن بعد مع الدكتور ابراهيم الجاسر"
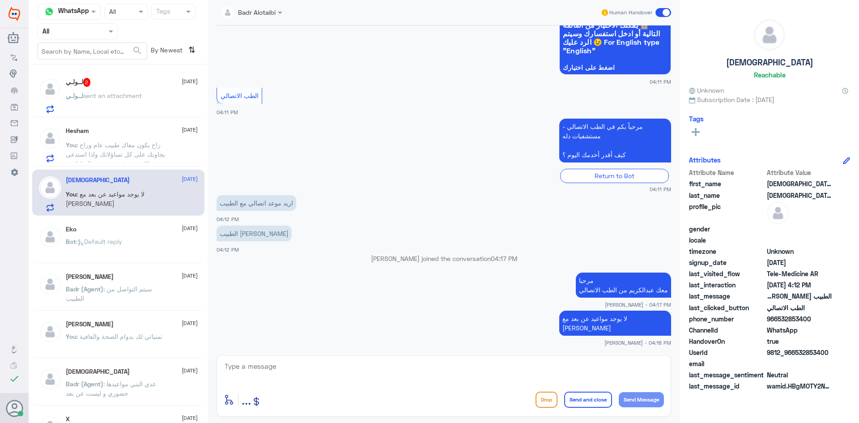
click at [127, 103] on p "لــولـي sent an attachment" at bounding box center [104, 102] width 76 height 22
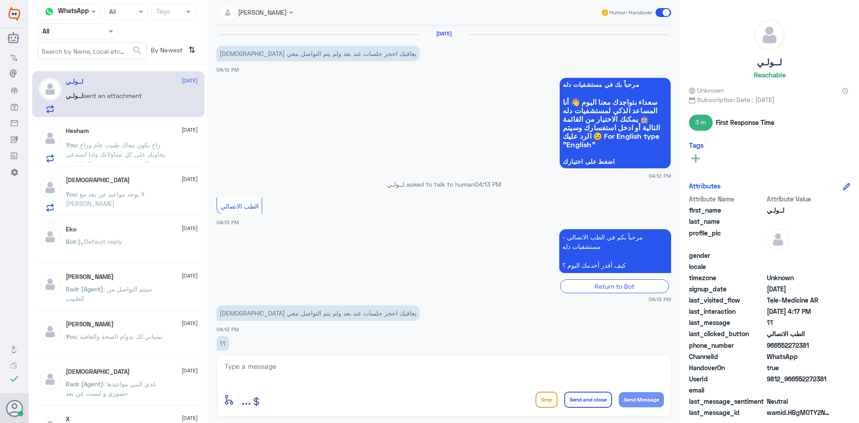
scroll to position [162, 0]
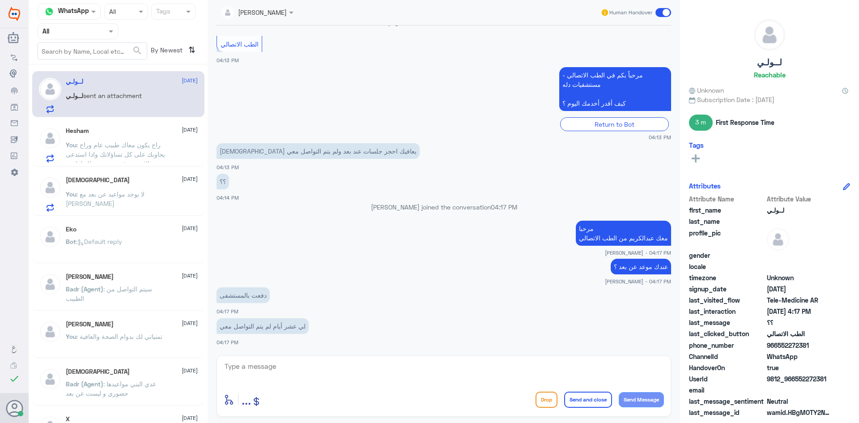
click at [318, 366] on textarea at bounding box center [444, 371] width 440 height 22
type textarea "ي"
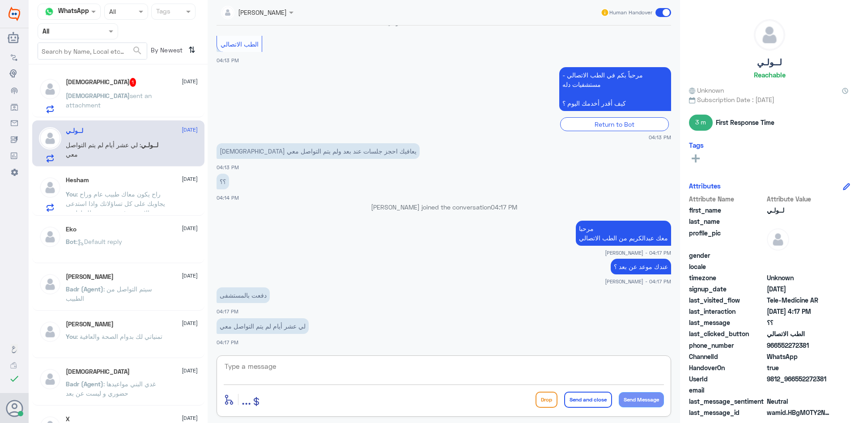
type textarea "ت"
type textarea "يتواصلون معك بخصوص أيش ؟"
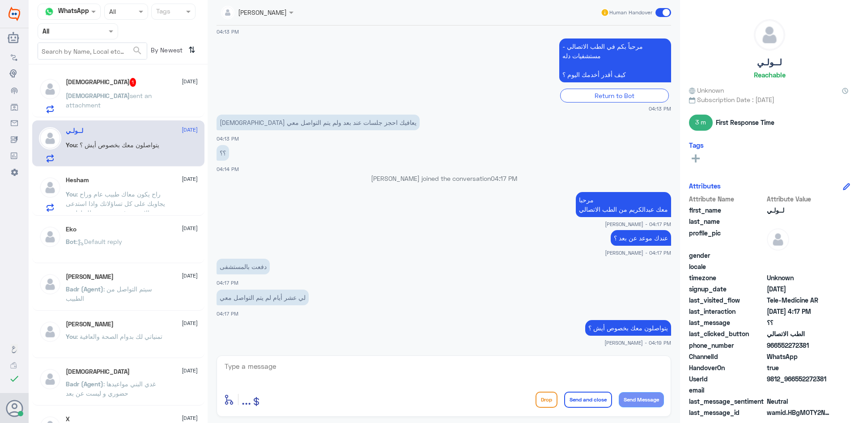
click at [144, 89] on div "سبحان الله 1 13 August سبحان sent an attachment" at bounding box center [132, 95] width 132 height 35
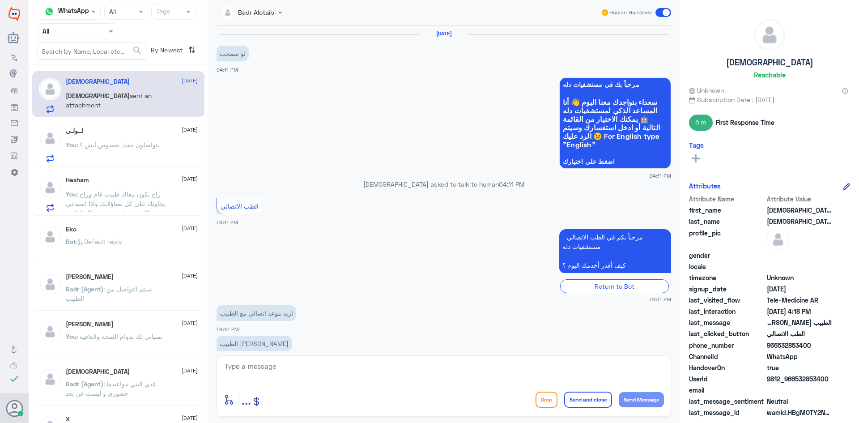
scroll to position [141, 0]
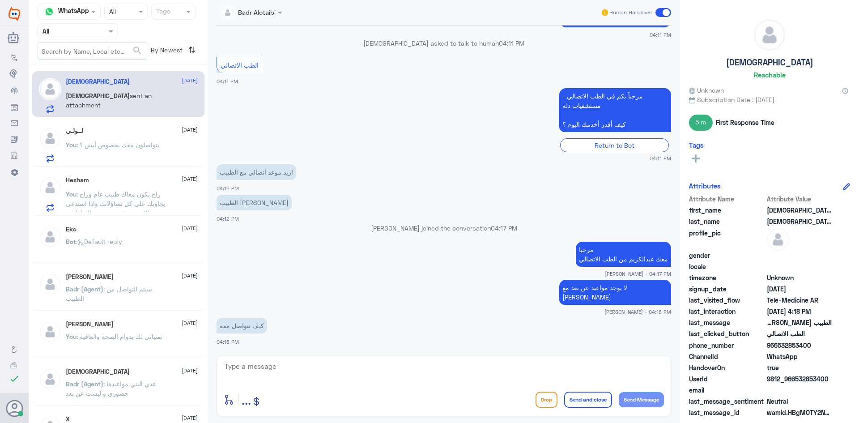
click at [369, 370] on textarea at bounding box center [444, 371] width 440 height 22
type textarea "ع"
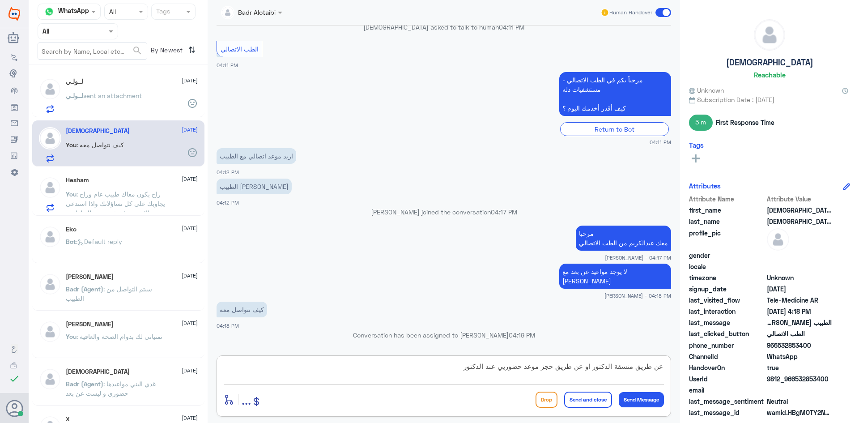
type textarea "عن طريق منسقة الدكتور او عن طريق حجز موعد حضوريي عند الدكتور"
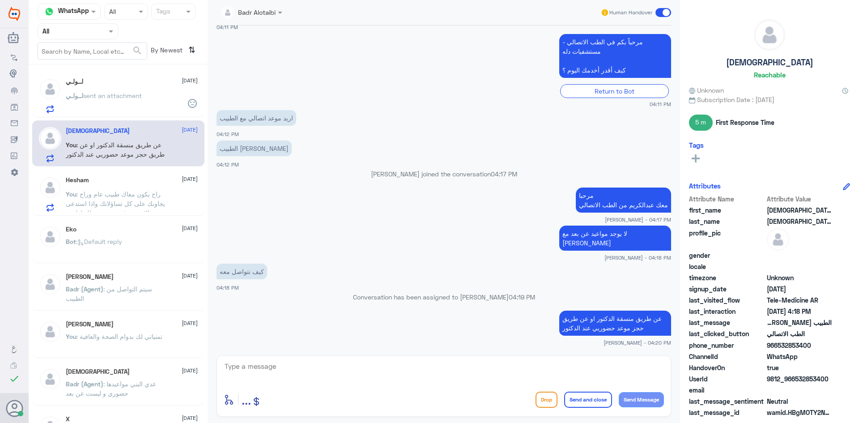
click at [662, 10] on span at bounding box center [663, 12] width 16 height 9
click at [0, 0] on input "checkbox" at bounding box center [0, 0] width 0 height 0
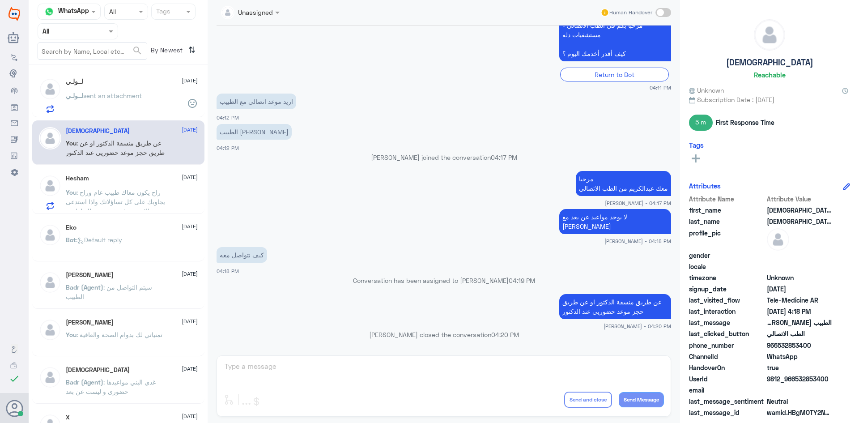
click at [150, 92] on div "لــولـي 13 August لــولـي sent an attachment" at bounding box center [132, 95] width 132 height 35
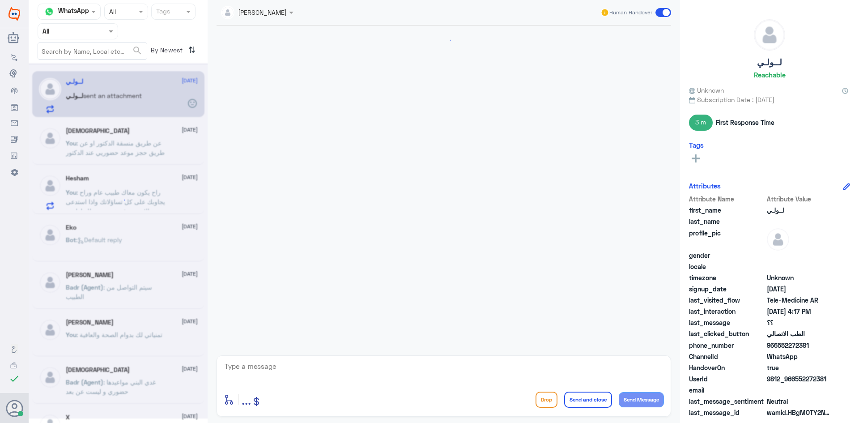
scroll to position [207, 0]
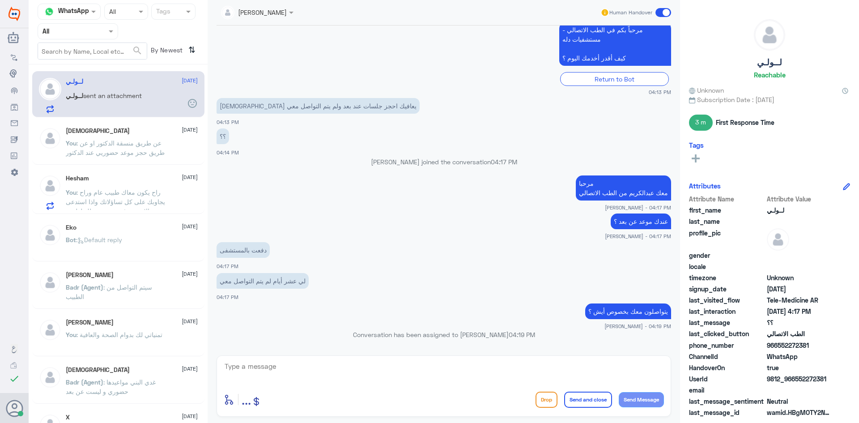
click at [149, 196] on span ": راح يكون معاك طبيب عام وراح يجاوبك على كل تساؤلاتك واذا استدعى الامر سوف يقوم…" at bounding box center [115, 206] width 99 height 36
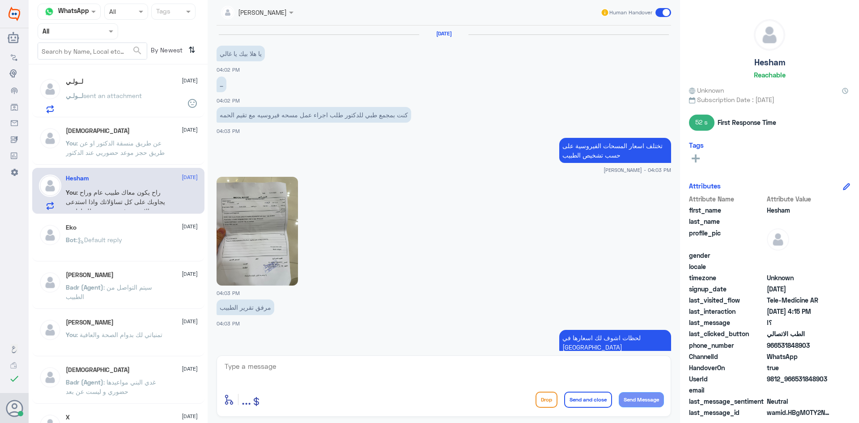
scroll to position [468, 0]
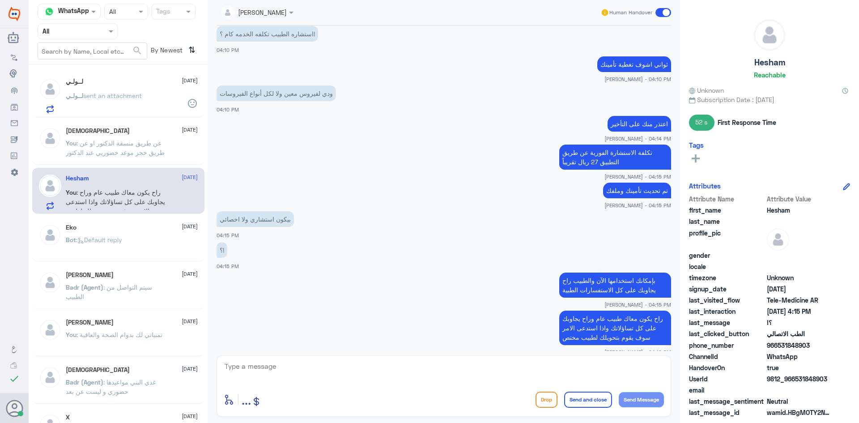
click at [659, 13] on span at bounding box center [663, 12] width 16 height 9
click at [0, 0] on input "checkbox" at bounding box center [0, 0] width 0 height 0
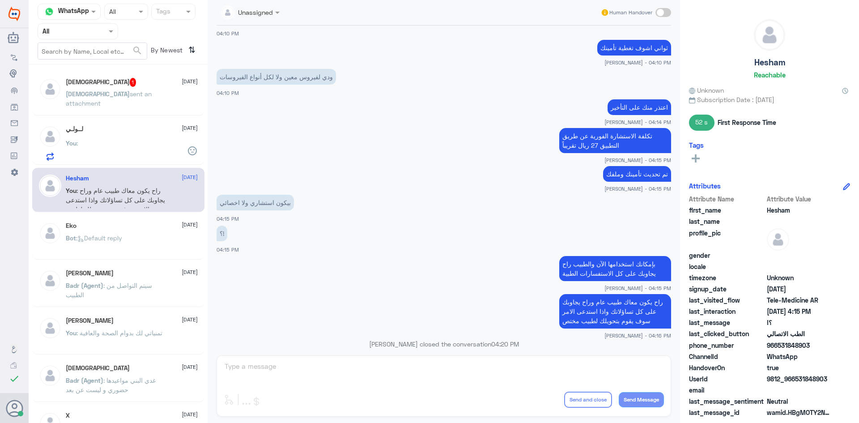
click at [118, 84] on div "سبحان الله 1 13 August" at bounding box center [132, 82] width 132 height 9
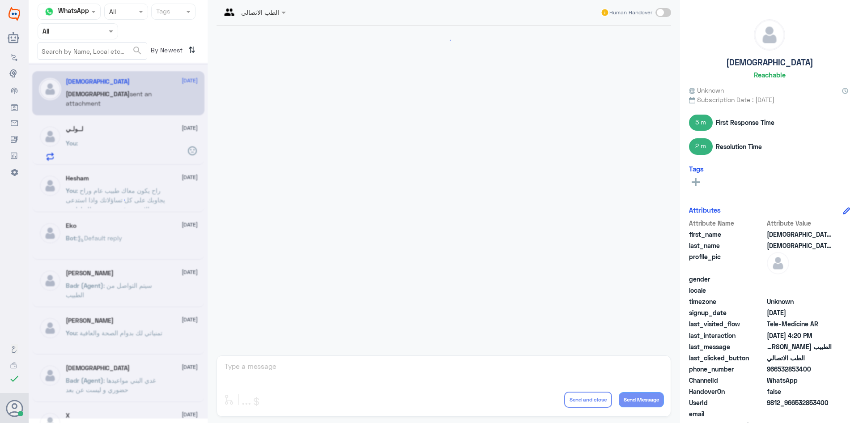
scroll to position [347, 0]
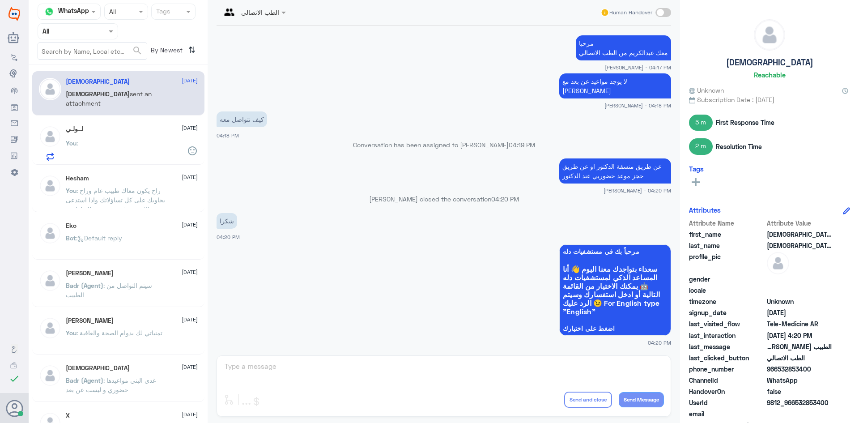
click at [103, 134] on div "لــولـي 13 August You :" at bounding box center [132, 142] width 132 height 35
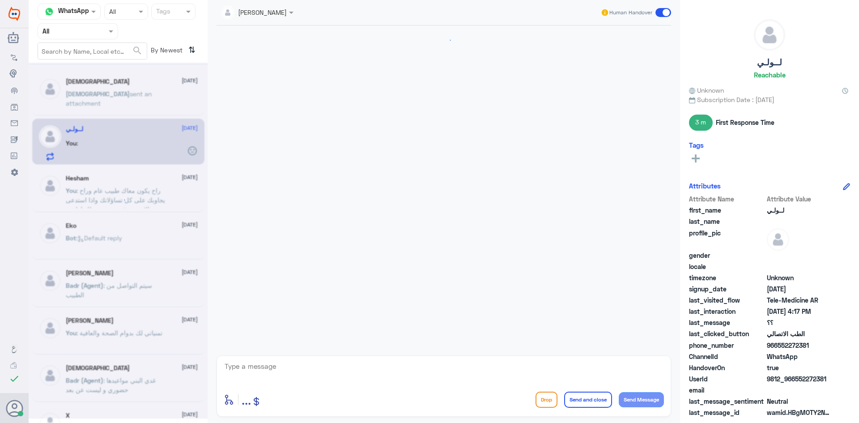
scroll to position [207, 0]
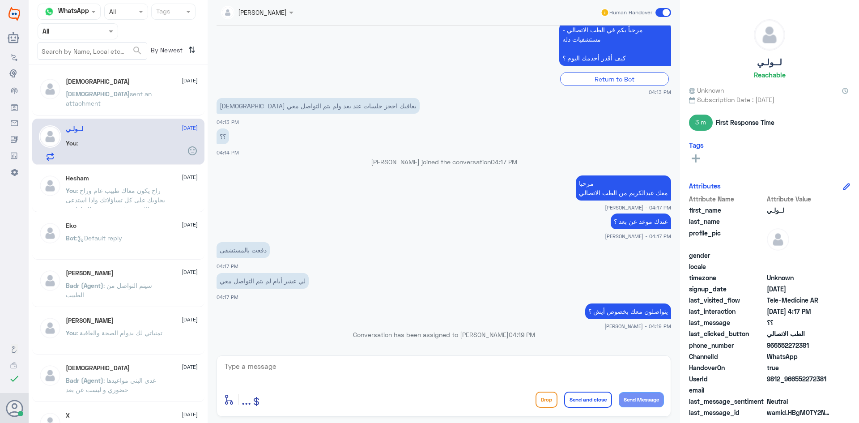
click at [189, 153] on icon at bounding box center [192, 150] width 11 height 11
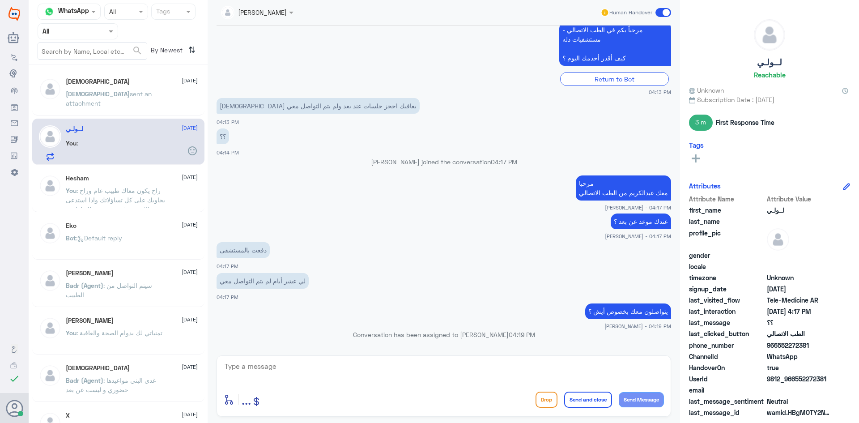
click at [189, 153] on icon at bounding box center [192, 150] width 11 height 11
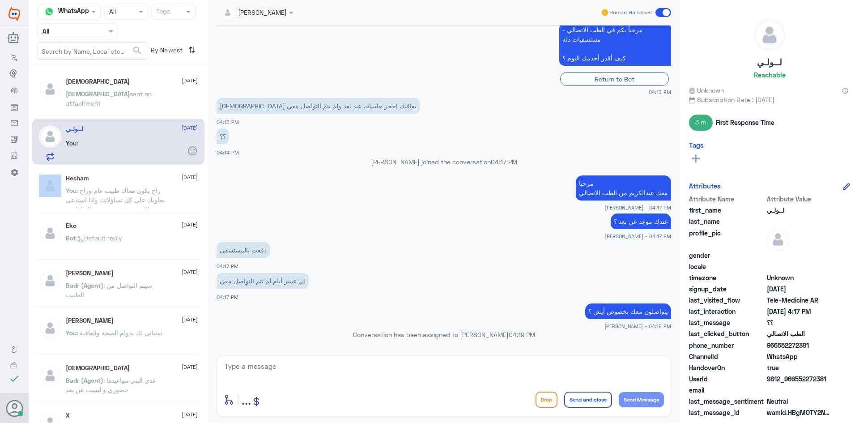
click at [189, 153] on icon at bounding box center [192, 150] width 11 height 11
click at [123, 139] on div "لــولـي 13 August You :" at bounding box center [132, 142] width 132 height 35
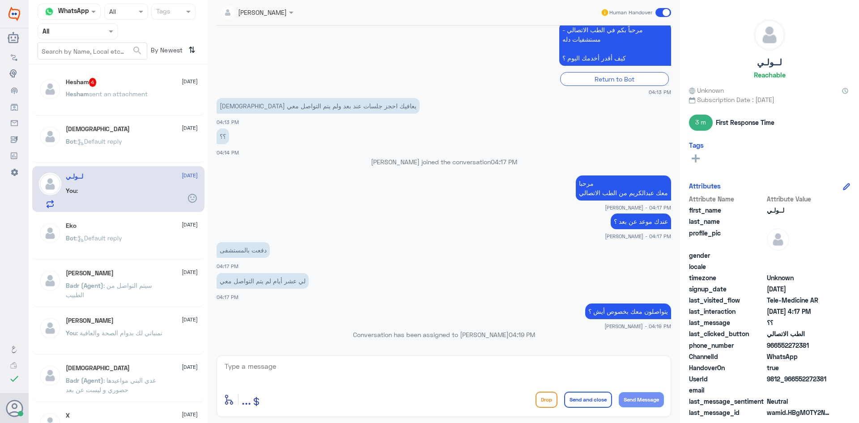
click at [159, 97] on div "Hesham sent an attachment" at bounding box center [132, 101] width 132 height 20
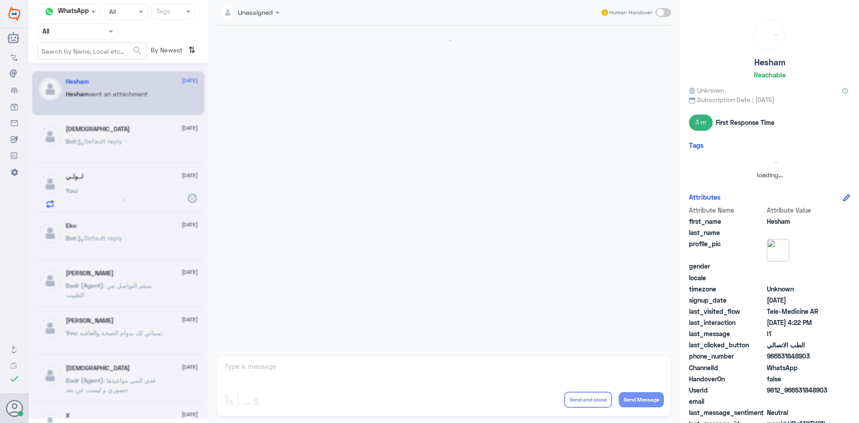
scroll to position [472, 0]
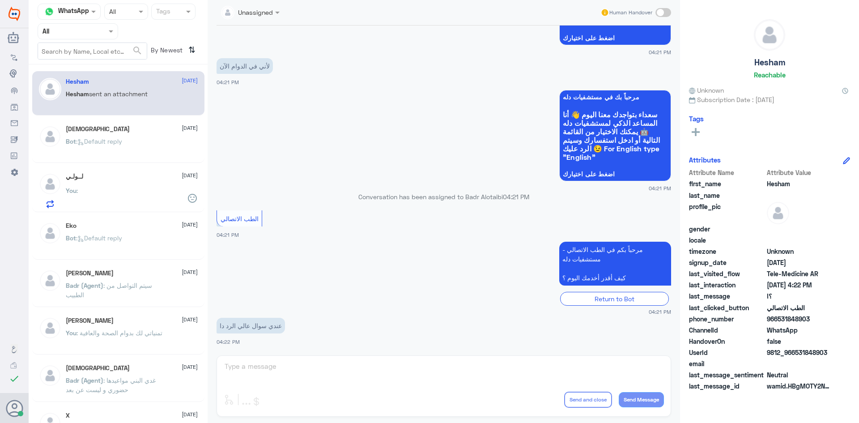
click at [668, 14] on span at bounding box center [663, 12] width 16 height 9
click at [0, 0] on input "checkbox" at bounding box center [0, 0] width 0 height 0
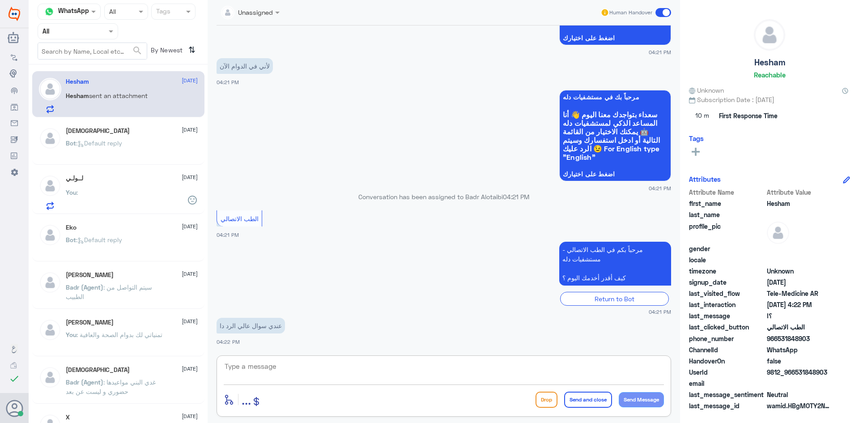
click at [423, 373] on textarea at bounding box center [444, 371] width 440 height 22
type textarea "تفضل"
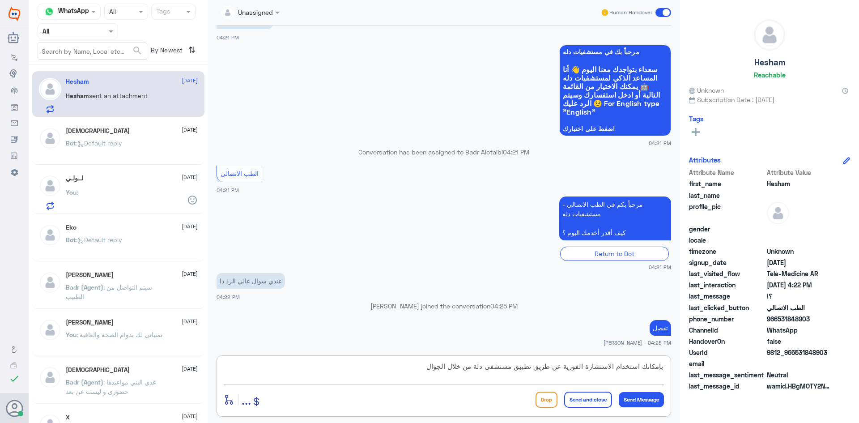
type textarea "بإمكانك استخدام الاستشارة الفورية عن طريق تطبيق مستشفى دلة من خلال الجوال"
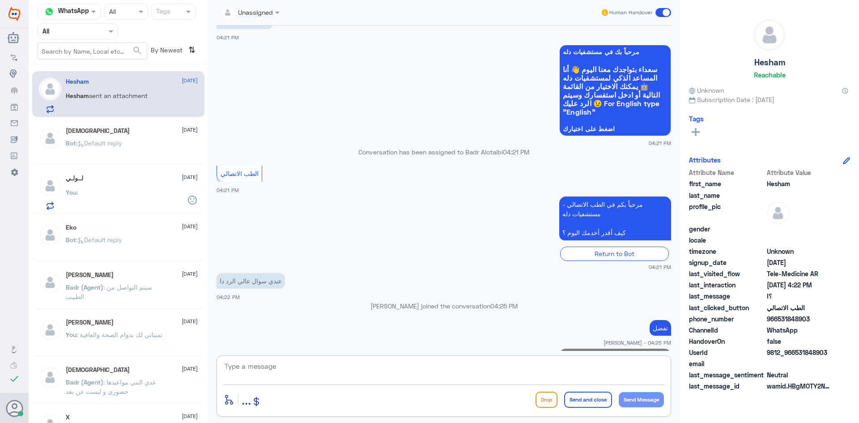
scroll to position [548, 0]
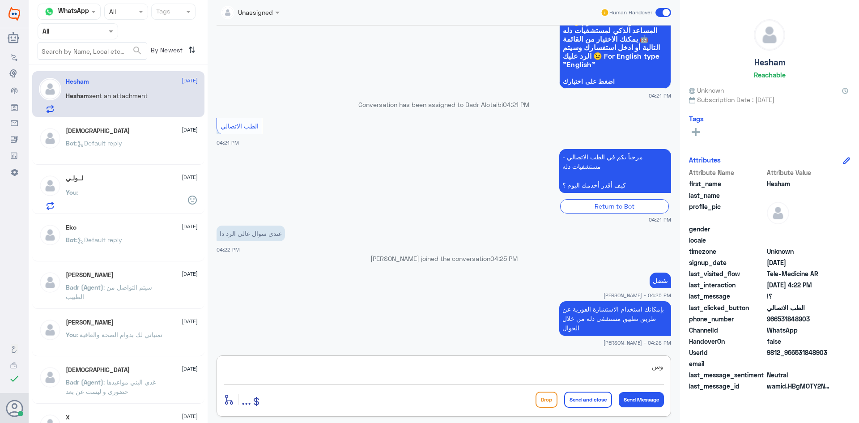
type textarea "و"
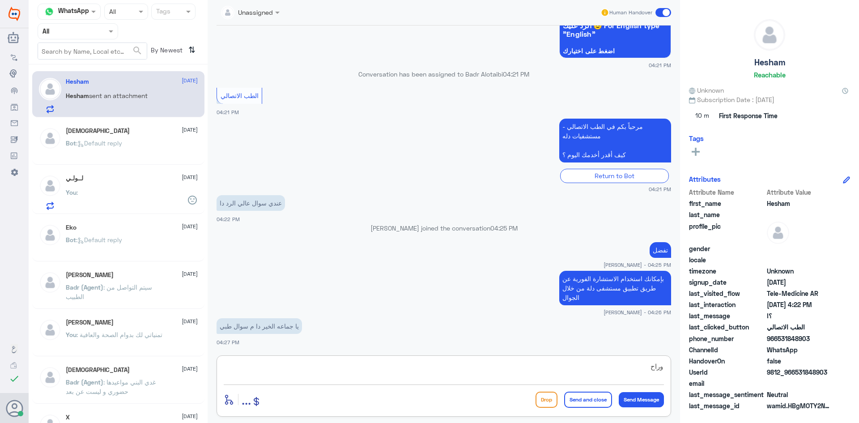
scroll to position [608, 0]
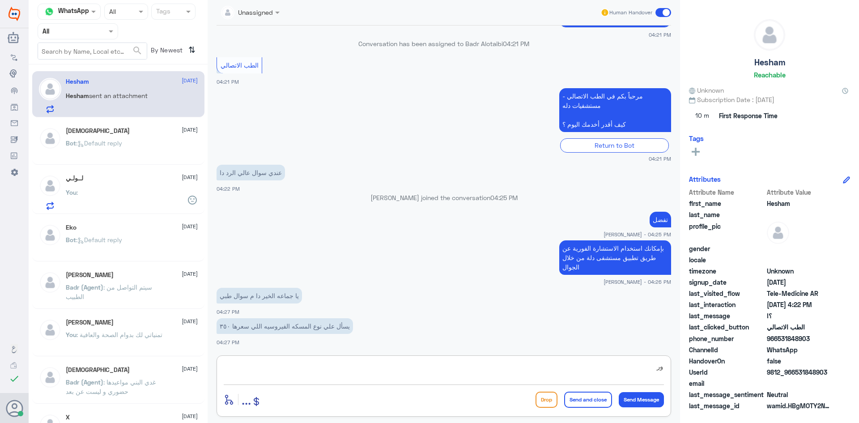
type textarea "و"
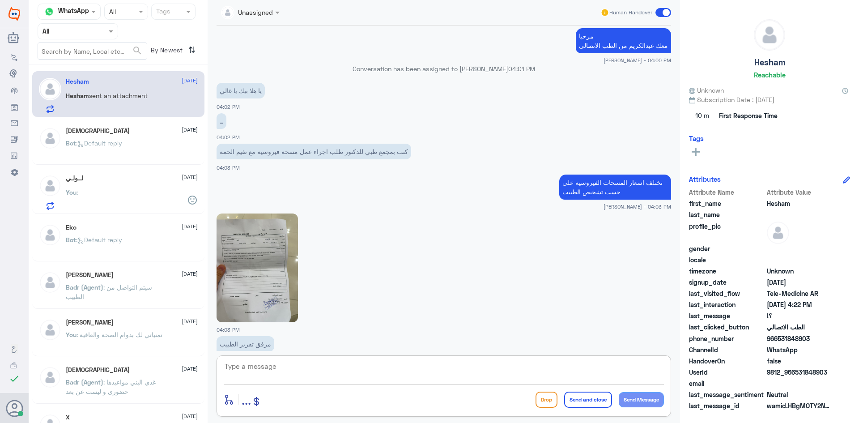
scroll to position [150, 0]
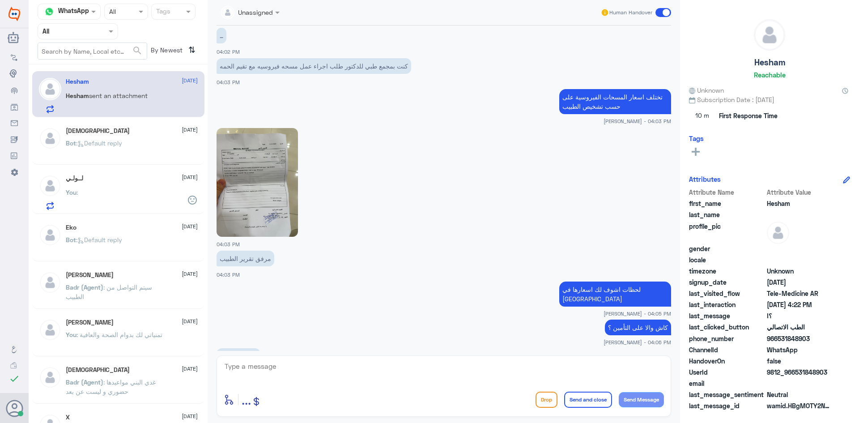
click at [266, 191] on img at bounding box center [257, 182] width 81 height 109
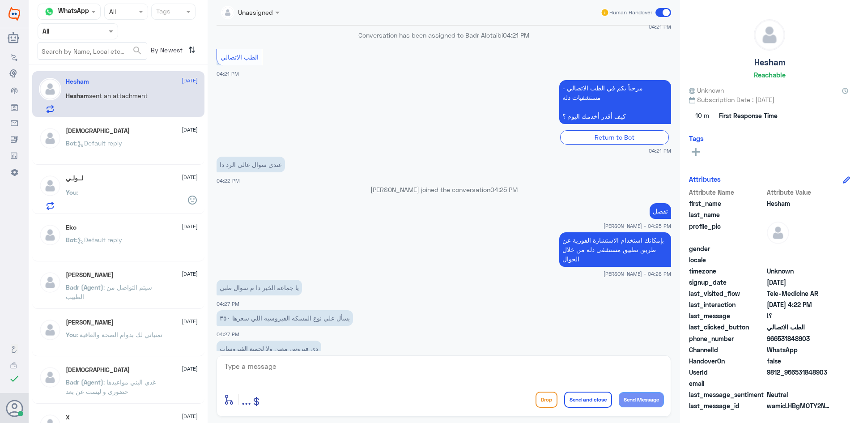
scroll to position [1179, 0]
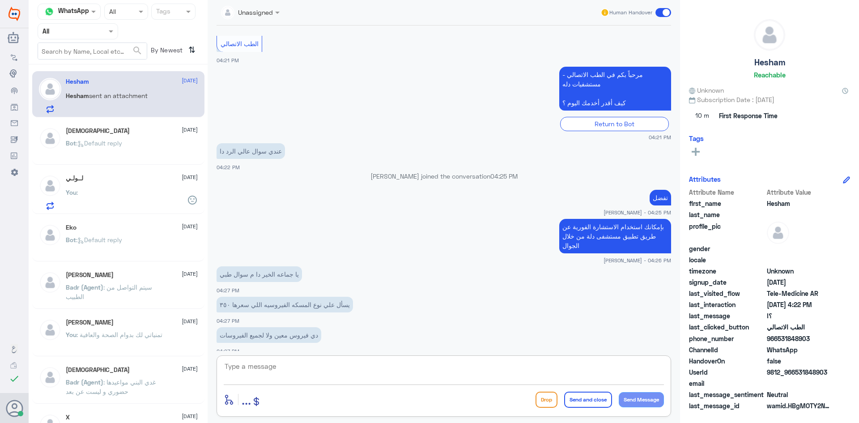
click at [397, 370] on textarea at bounding box center [444, 371] width 440 height 22
type textarea "ل"
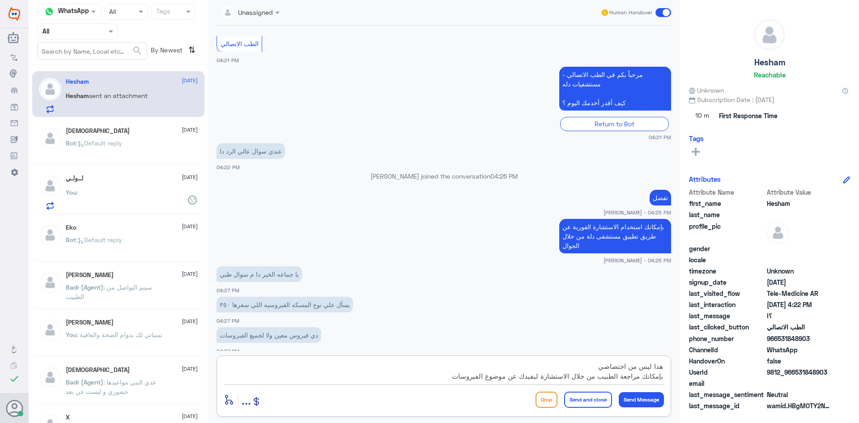
click at [541, 377] on textarea "هذا ليس من اختصاصي بإمكانك مراجعة الطبيب من خلال الاستشارة ليفيدك عن موضوع الفي…" at bounding box center [444, 371] width 440 height 22
click at [432, 376] on textarea "هذا ليس من اختصاصي بإمكانك مراجعة الطبيب من خلال الاستشارة الفورية ليفيدك عن مو…" at bounding box center [444, 371] width 440 height 22
type textarea "هذا ليس من اختصاصي بإمكانك مراجعة الطبيب من خلال الاستشارة الفورية ليفيدك عن مو…"
click at [570, 394] on button "Send and close" at bounding box center [588, 399] width 48 height 16
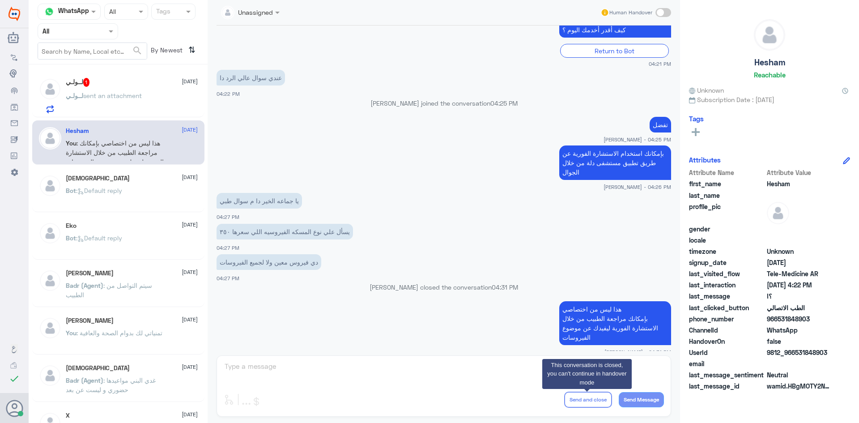
click at [123, 85] on div "لــولـي 1 13 August" at bounding box center [132, 82] width 132 height 9
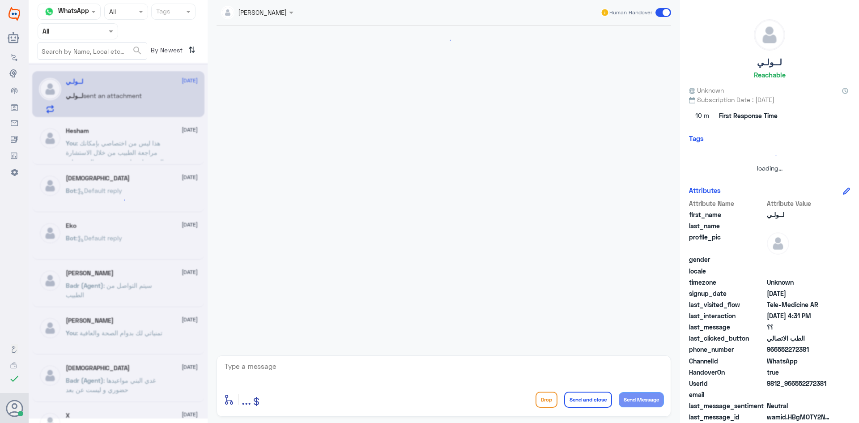
scroll to position [238, 0]
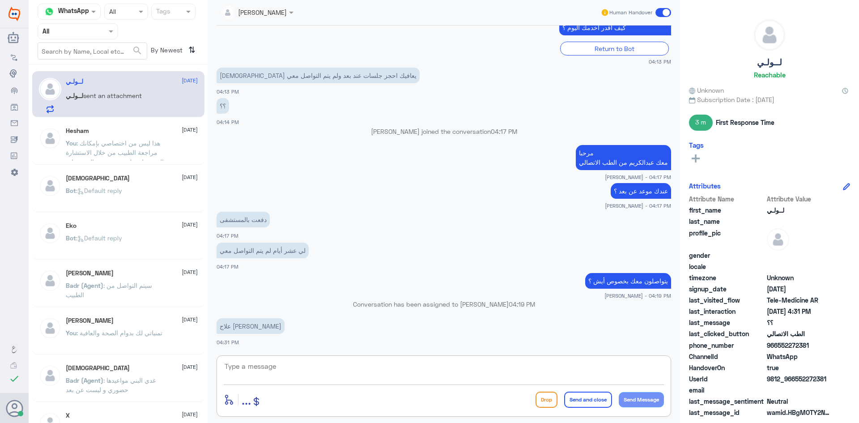
click at [305, 362] on textarea at bounding box center [444, 371] width 440 height 22
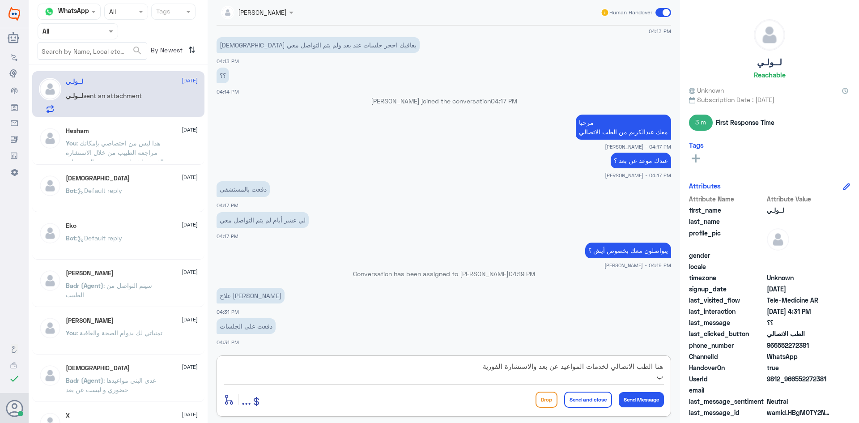
type textarea "هنا الطب الاتصالي لخدمات المواعيد عن بعد والاستشارة الفورية"
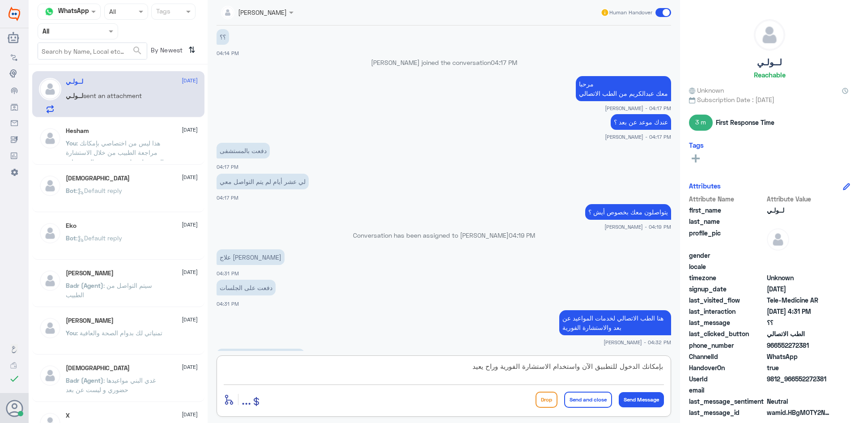
scroll to position [337, 0]
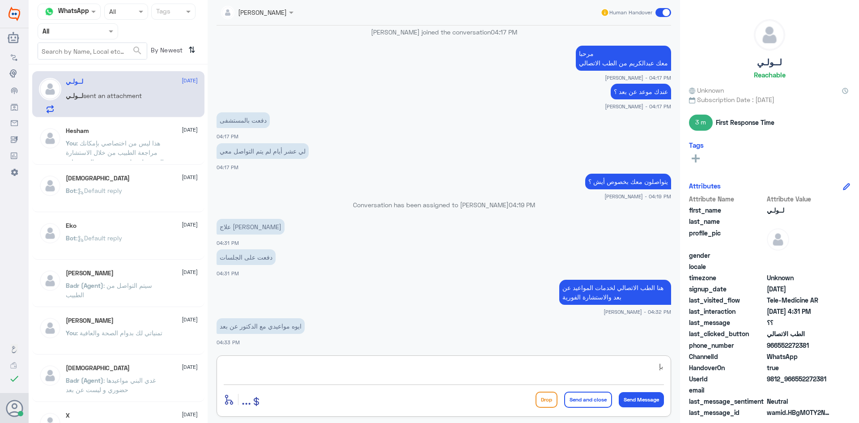
type textarea "ب"
type textarea "دله النخيل ؟"
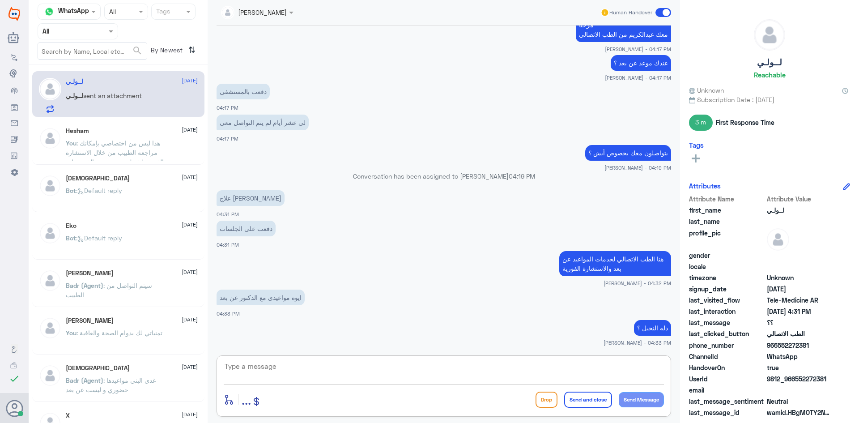
click at [581, 371] on textarea at bounding box center [444, 371] width 440 height 22
click at [150, 140] on span ": هذا ليس من اختصاصي بإمكانك مراجعة الطبيب من خلال الاستشارة الفورية ليفيدك عن …" at bounding box center [115, 152] width 98 height 26
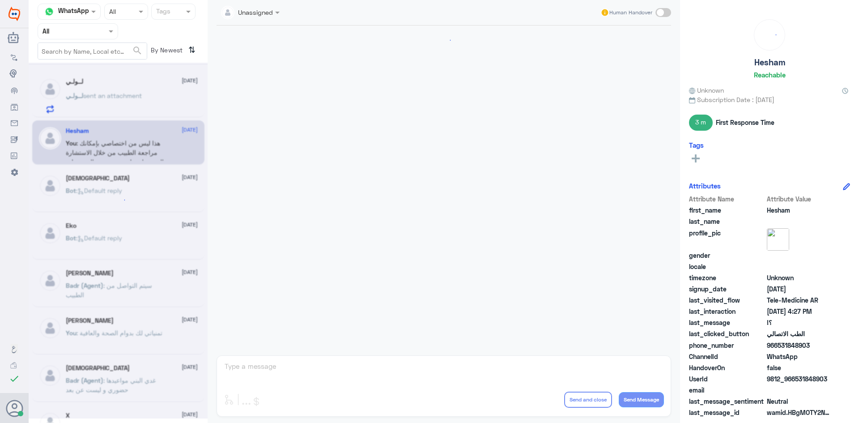
scroll to position [482, 0]
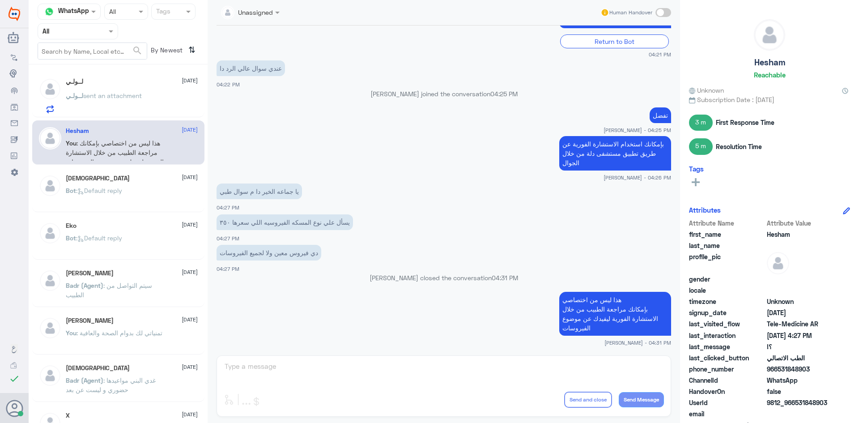
click at [144, 189] on div "Bot : Default reply" at bounding box center [132, 198] width 132 height 20
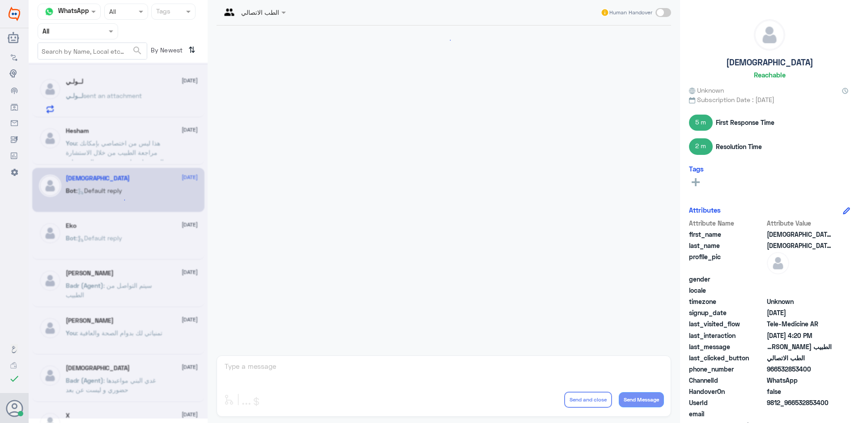
scroll to position [347, 0]
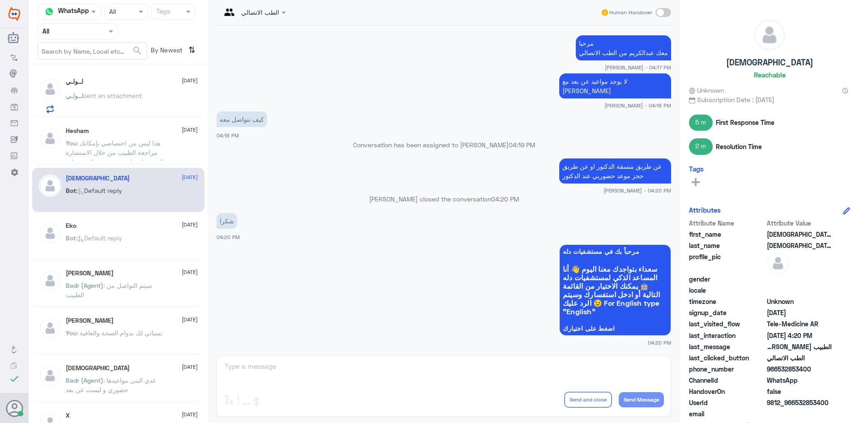
click at [145, 239] on div "Bot : Default reply" at bounding box center [132, 245] width 132 height 20
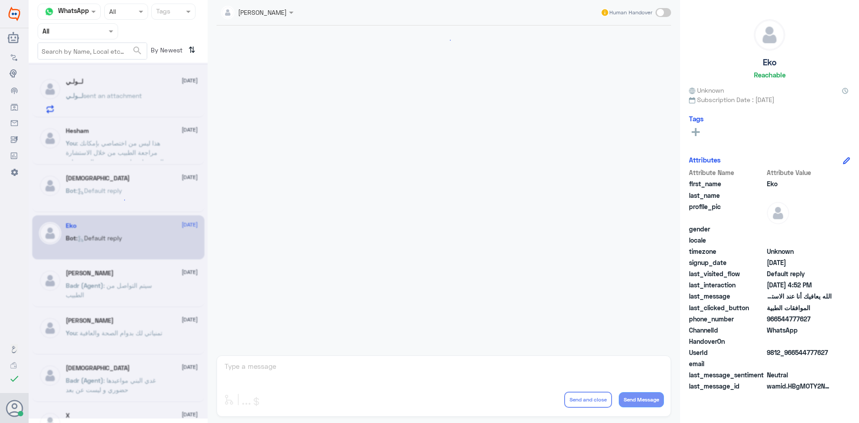
scroll to position [855, 0]
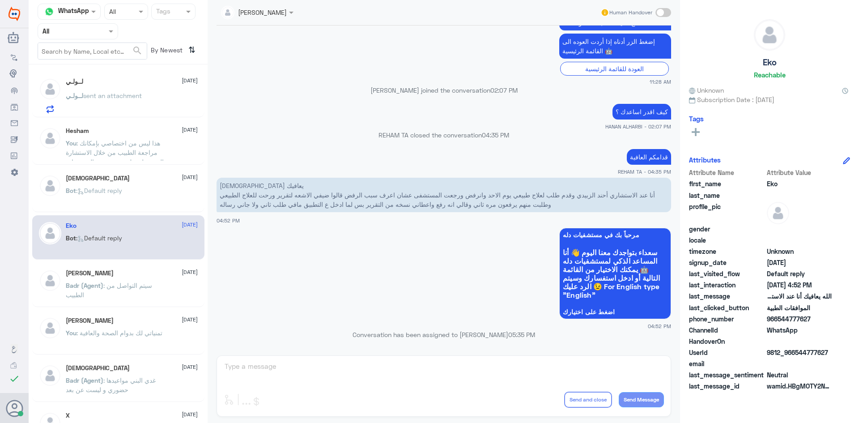
click at [133, 87] on div "لــولـي 13 August لــولـي sent an attachment" at bounding box center [132, 95] width 132 height 35
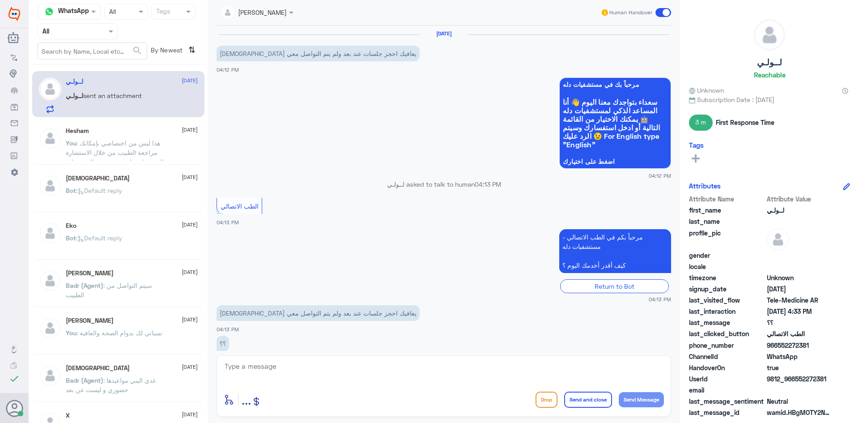
scroll to position [366, 0]
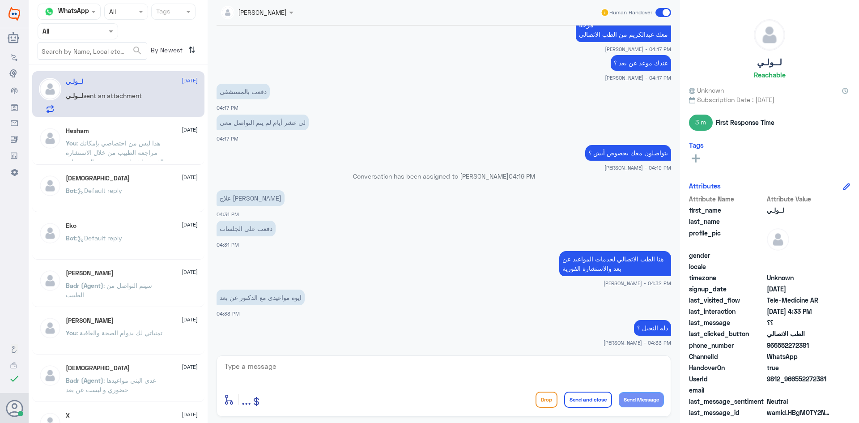
click at [522, 366] on textarea at bounding box center [444, 371] width 440 height 22
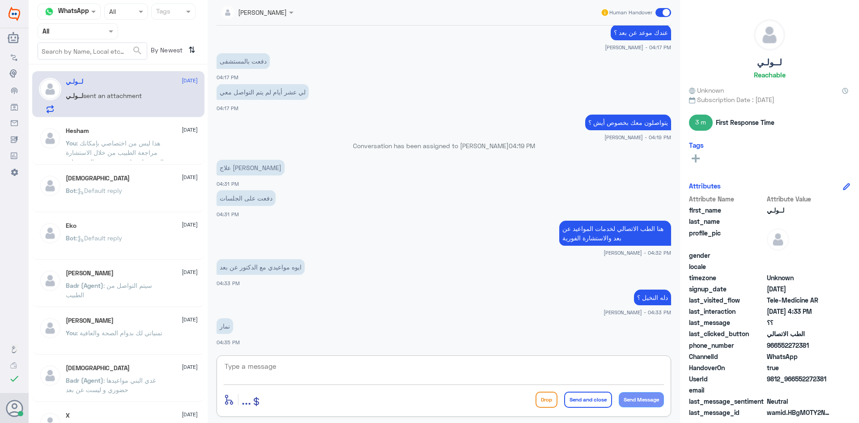
click at [405, 369] on textarea at bounding box center [444, 371] width 440 height 22
type textarea "ه"
type textarea "هنا الطب الاتصالي دله - النخيل بإمكانك الاتصال برقم دله - نمار على رقم : 054602…"
click at [584, 399] on button "Send and close" at bounding box center [588, 399] width 48 height 16
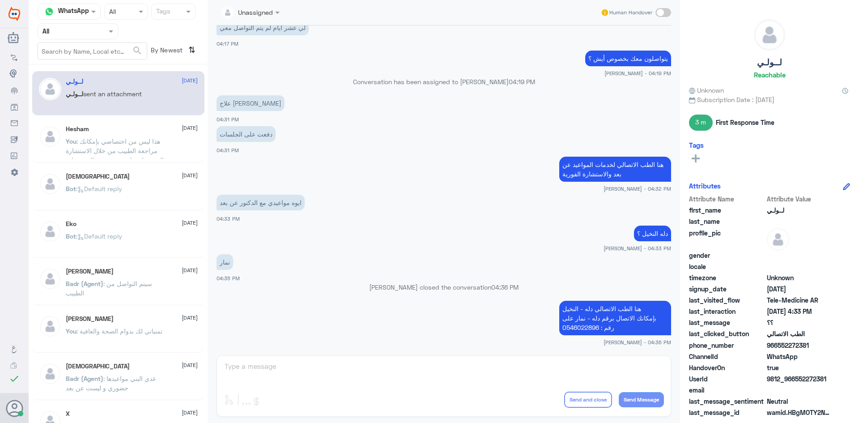
click at [144, 156] on p "You : هذا ليس من اختصاصي بإمكانك مراجعة الطبيب من خلال الاستشارة الفورية ليفيدك…" at bounding box center [116, 147] width 101 height 22
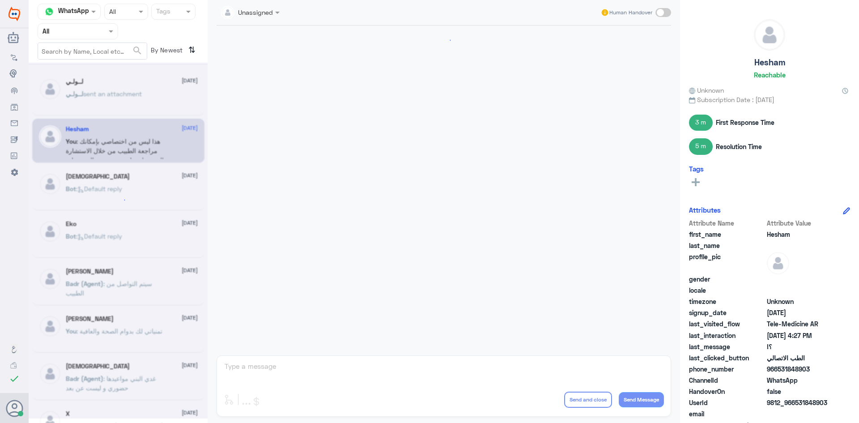
scroll to position [482, 0]
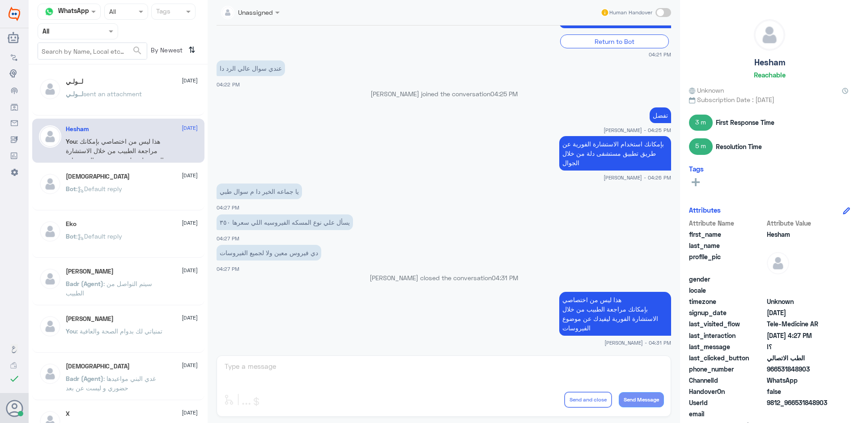
click at [145, 168] on div "سبحان الله 13 August Bot : Default reply" at bounding box center [118, 188] width 172 height 44
click at [145, 179] on div "سبحان الله 13 August" at bounding box center [132, 177] width 132 height 8
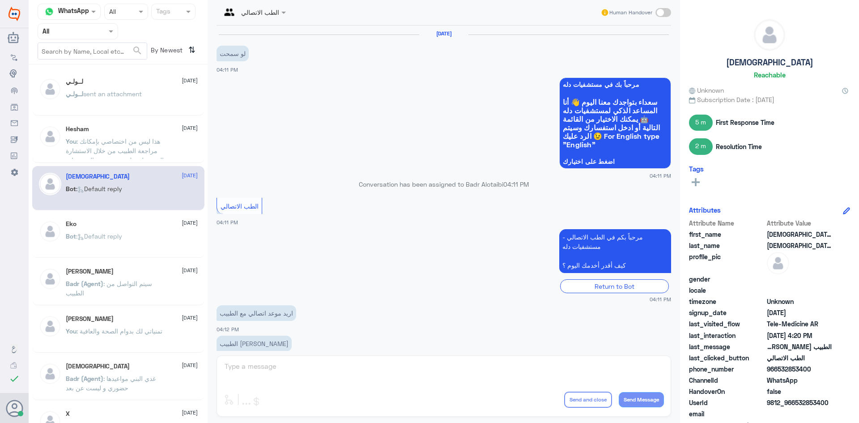
scroll to position [347, 0]
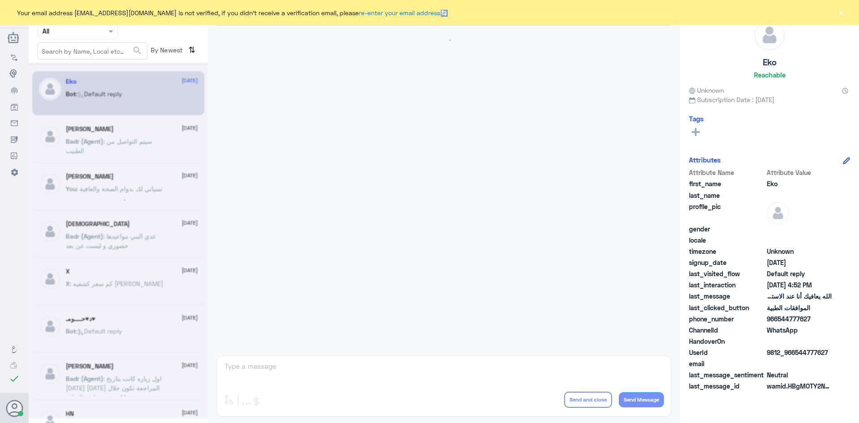
scroll to position [855, 0]
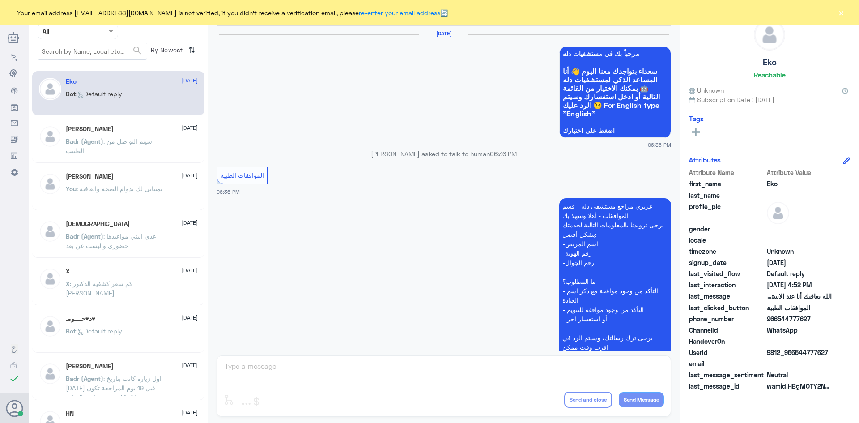
scroll to position [855, 0]
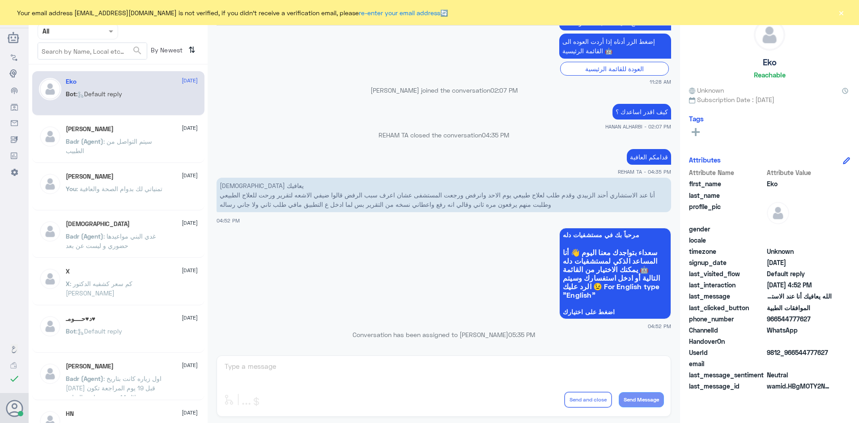
click at [107, 30] on span at bounding box center [111, 30] width 11 height 9
click at [94, 67] on div "Unassigned" at bounding box center [78, 70] width 81 height 21
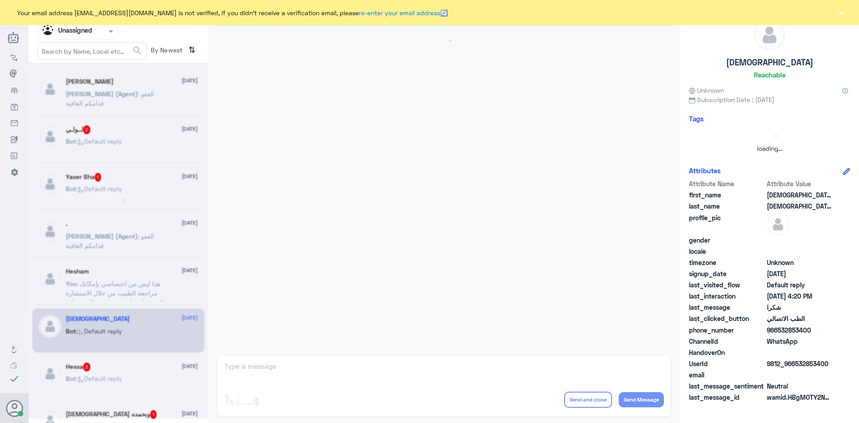
scroll to position [347, 0]
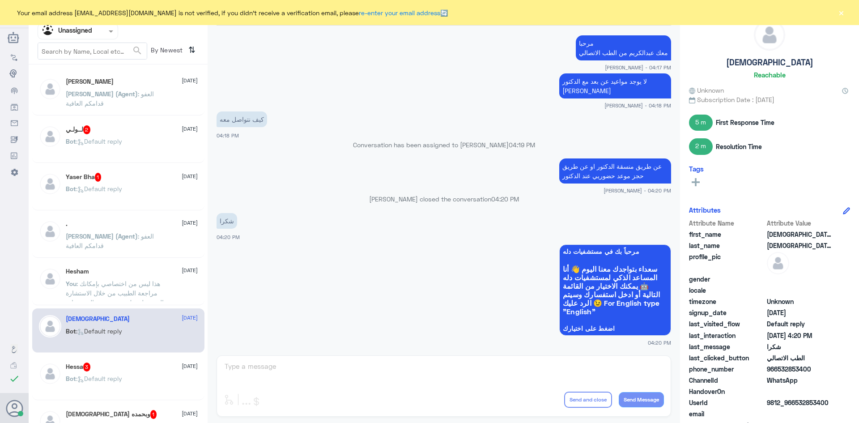
click at [128, 133] on div "لــولـي 2 13 August" at bounding box center [132, 129] width 132 height 9
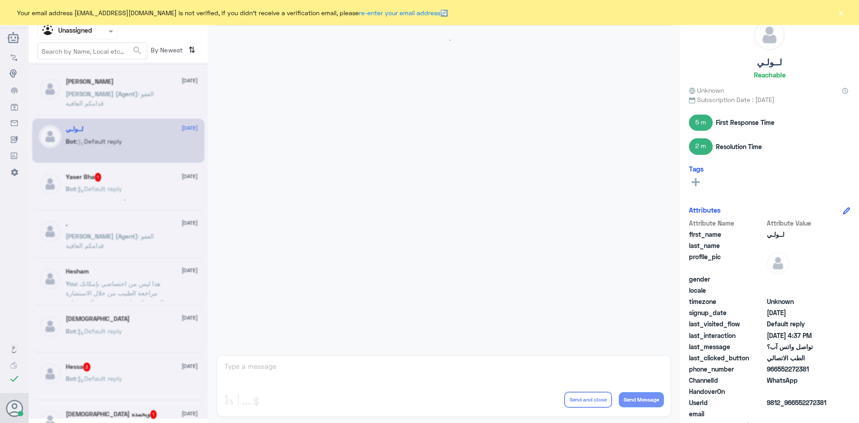
scroll to position [442, 0]
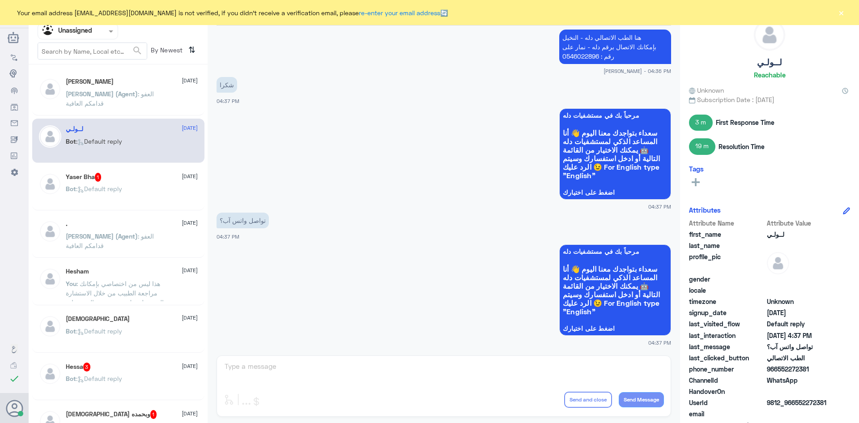
click at [138, 174] on div "Yaser Bha 1 13 August" at bounding box center [132, 177] width 132 height 9
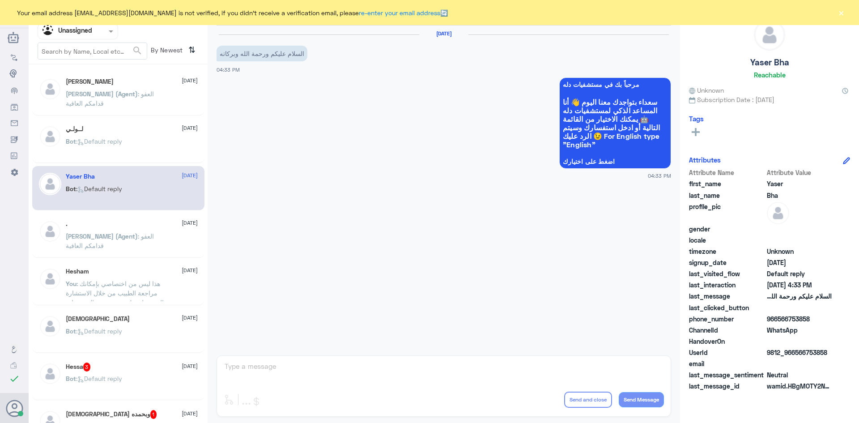
click at [113, 97] on span ": العفو قدامكم العافية" at bounding box center [110, 98] width 88 height 17
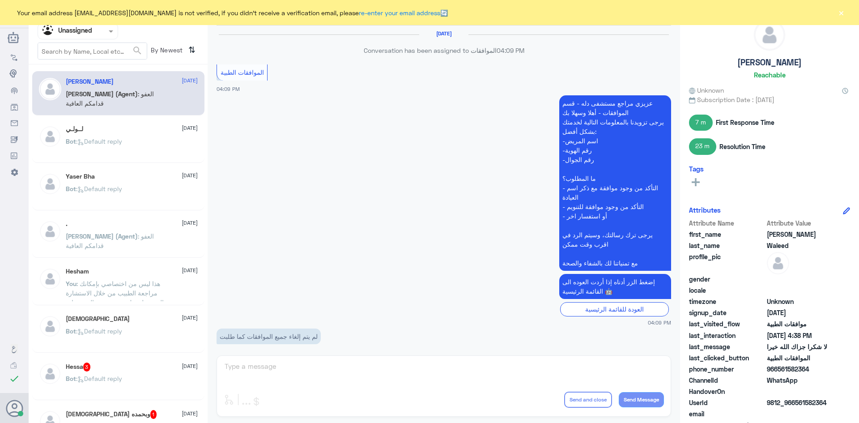
scroll to position [621, 0]
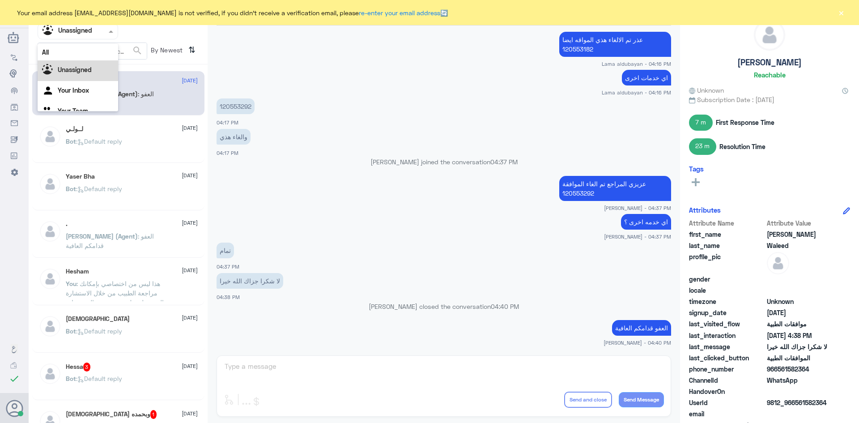
click at [111, 26] on div at bounding box center [78, 31] width 80 height 10
click at [91, 54] on div "All" at bounding box center [78, 52] width 81 height 17
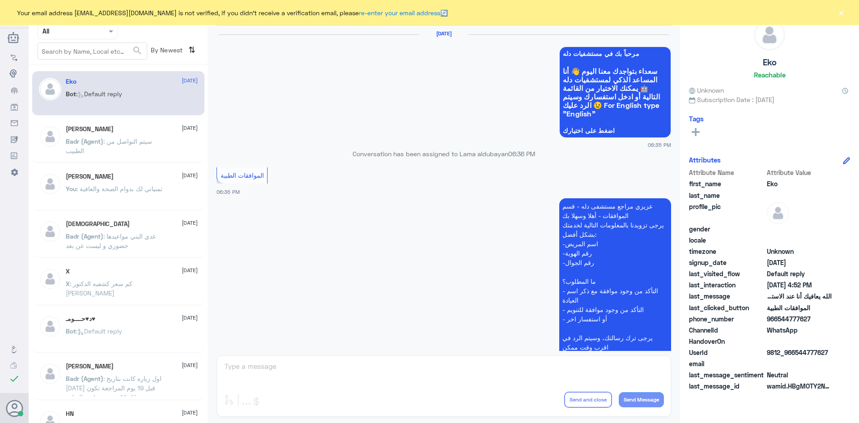
scroll to position [855, 0]
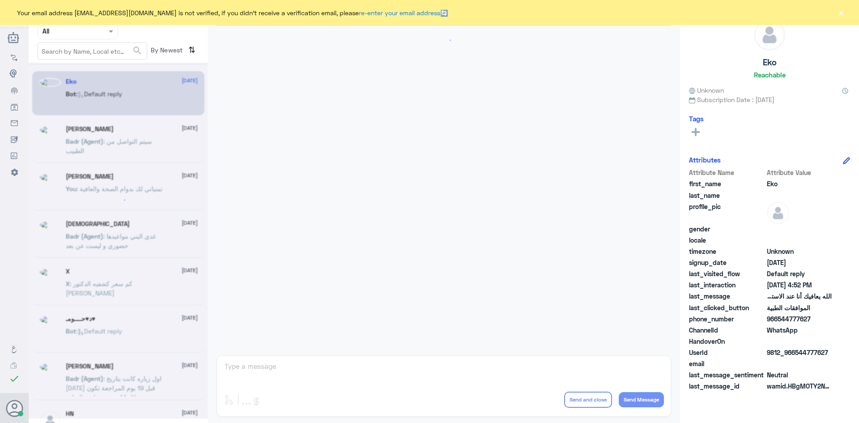
scroll to position [855, 0]
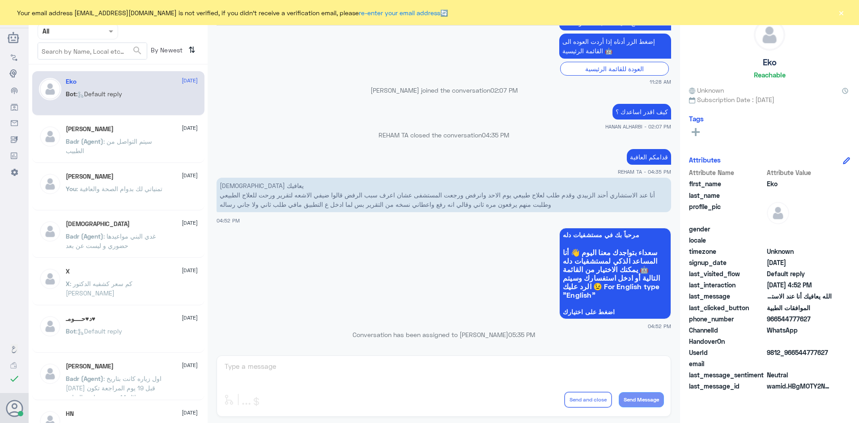
click at [841, 13] on button "×" at bounding box center [841, 12] width 9 height 9
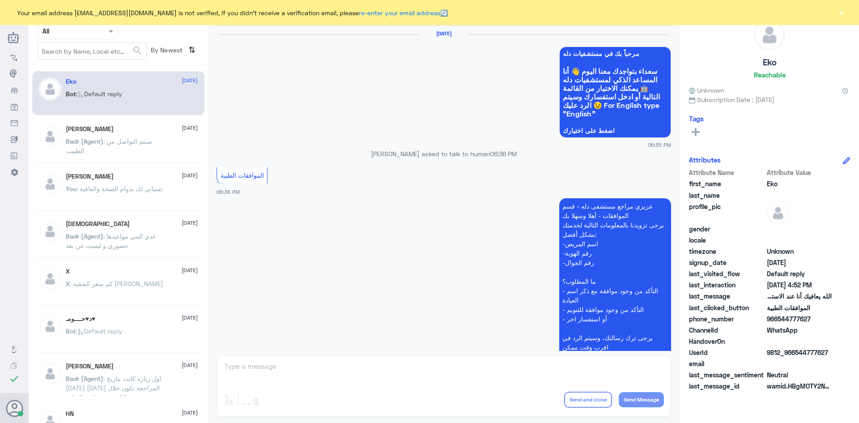
scroll to position [855, 0]
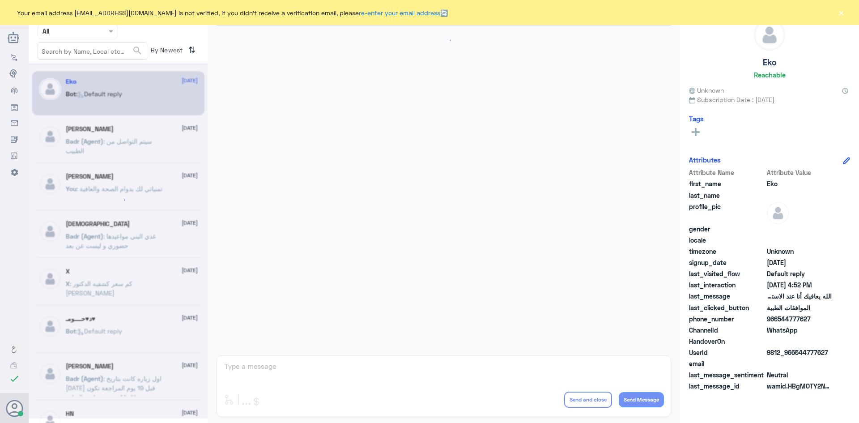
scroll to position [855, 0]
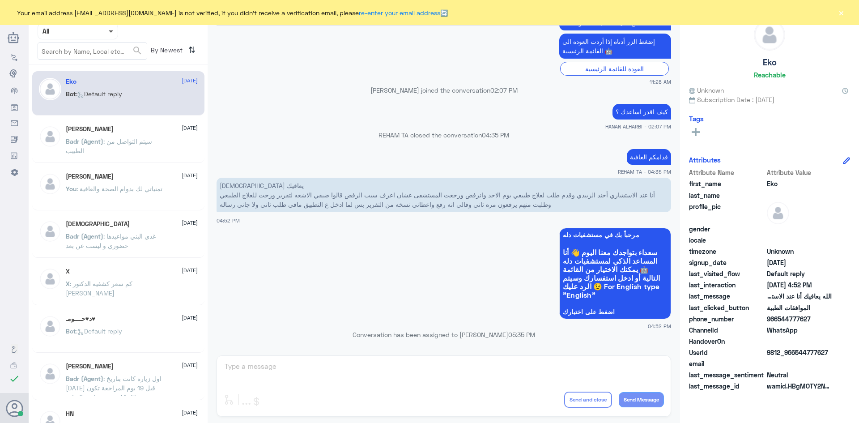
click at [111, 32] on span at bounding box center [111, 31] width 4 height 3
click at [85, 66] on b "Unassigned" at bounding box center [75, 70] width 34 height 8
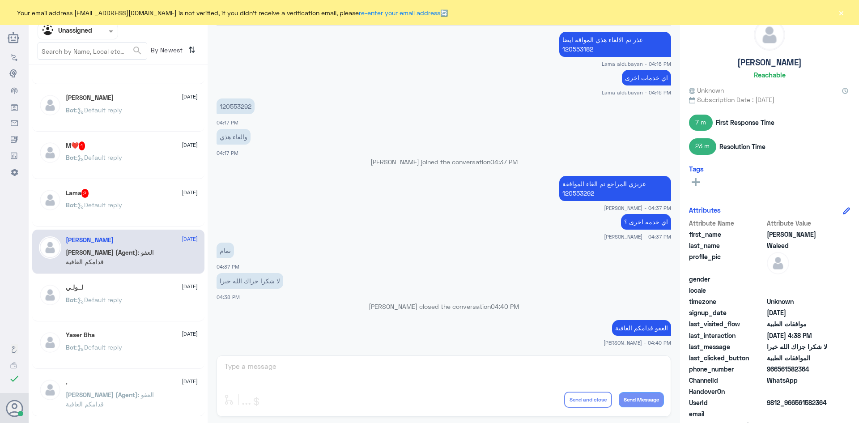
scroll to position [45, 0]
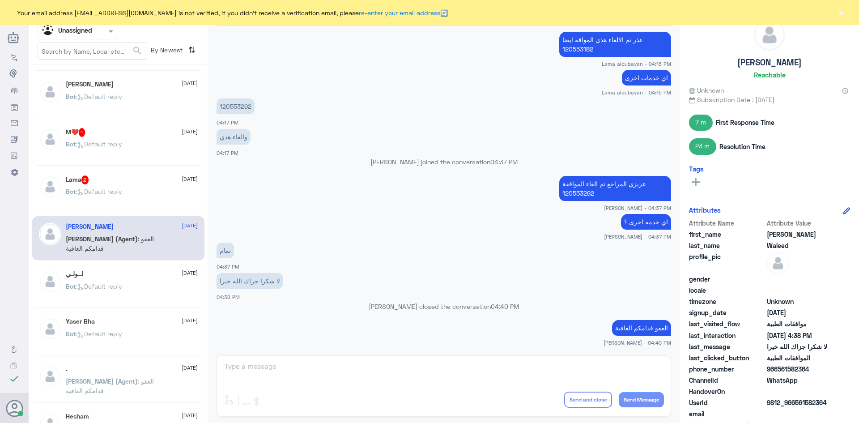
click at [127, 272] on div "لــولـي 13 August" at bounding box center [132, 274] width 132 height 8
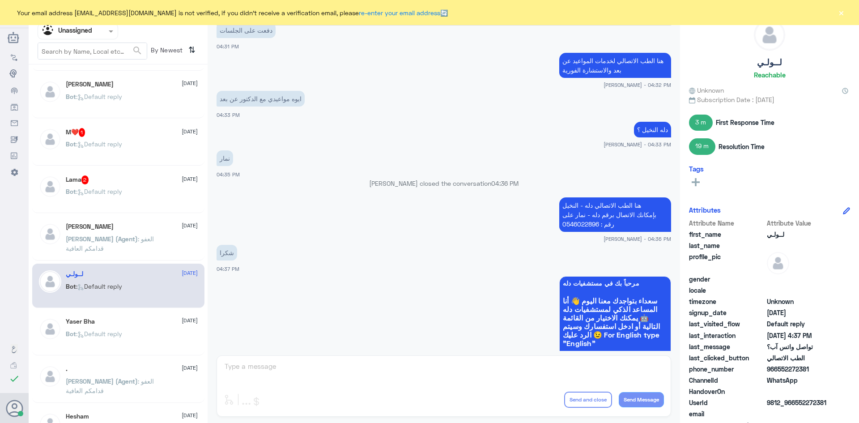
scroll to position [263, 0]
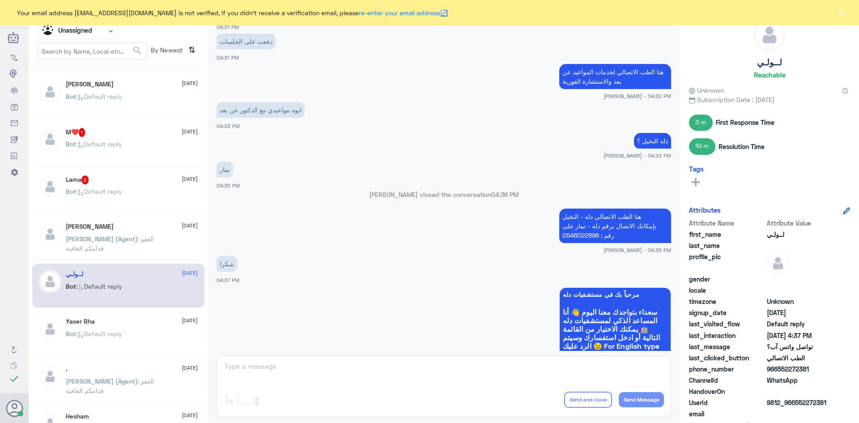
drag, startPoint x: 808, startPoint y: 370, endPoint x: 779, endPoint y: 370, distance: 28.2
click at [779, 370] on span "966552272381" at bounding box center [799, 368] width 65 height 9
click at [106, 33] on div at bounding box center [78, 31] width 80 height 10
click at [87, 55] on div "All" at bounding box center [78, 52] width 81 height 17
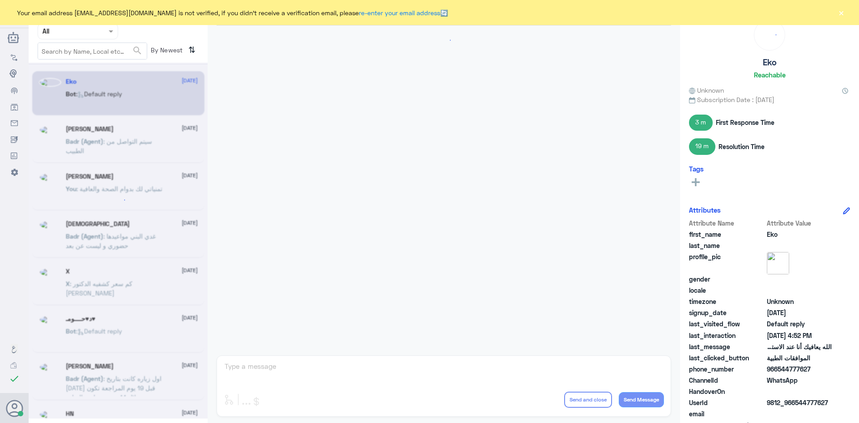
scroll to position [855, 0]
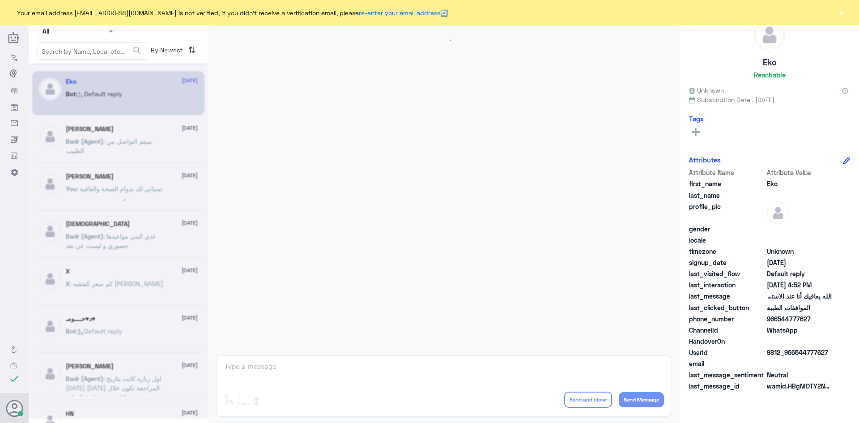
scroll to position [855, 0]
